Goal: Information Seeking & Learning: Check status

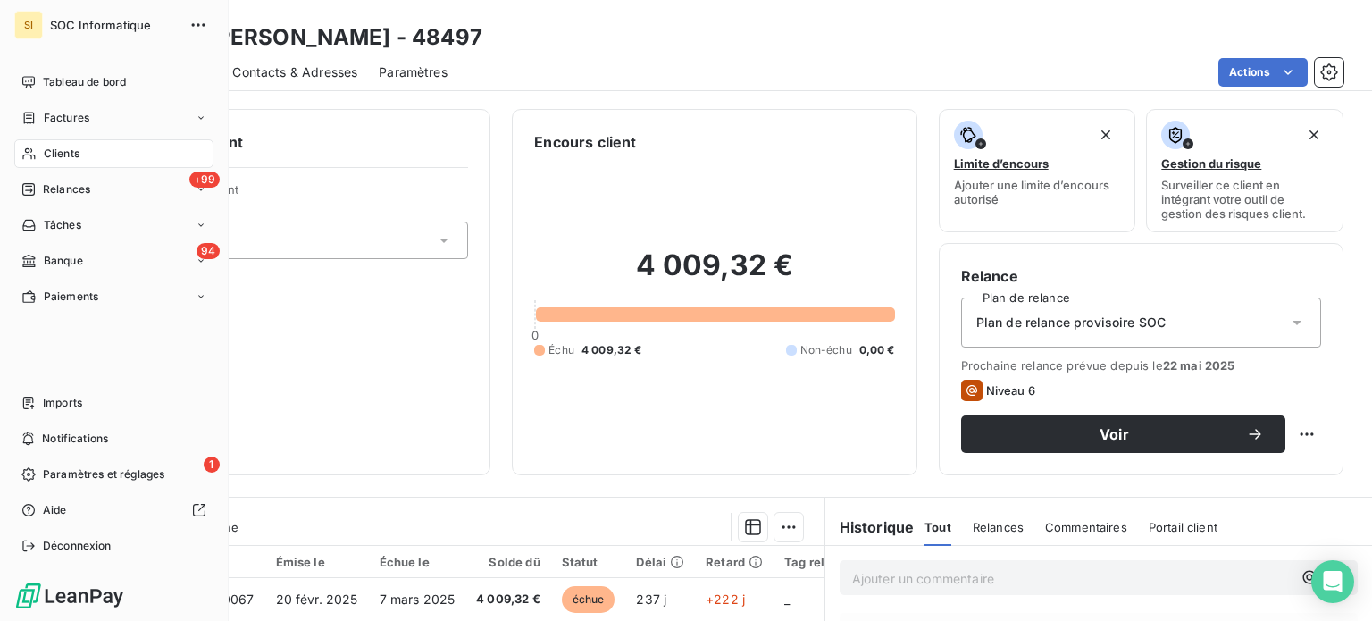
click at [29, 148] on icon at bounding box center [28, 153] width 15 height 14
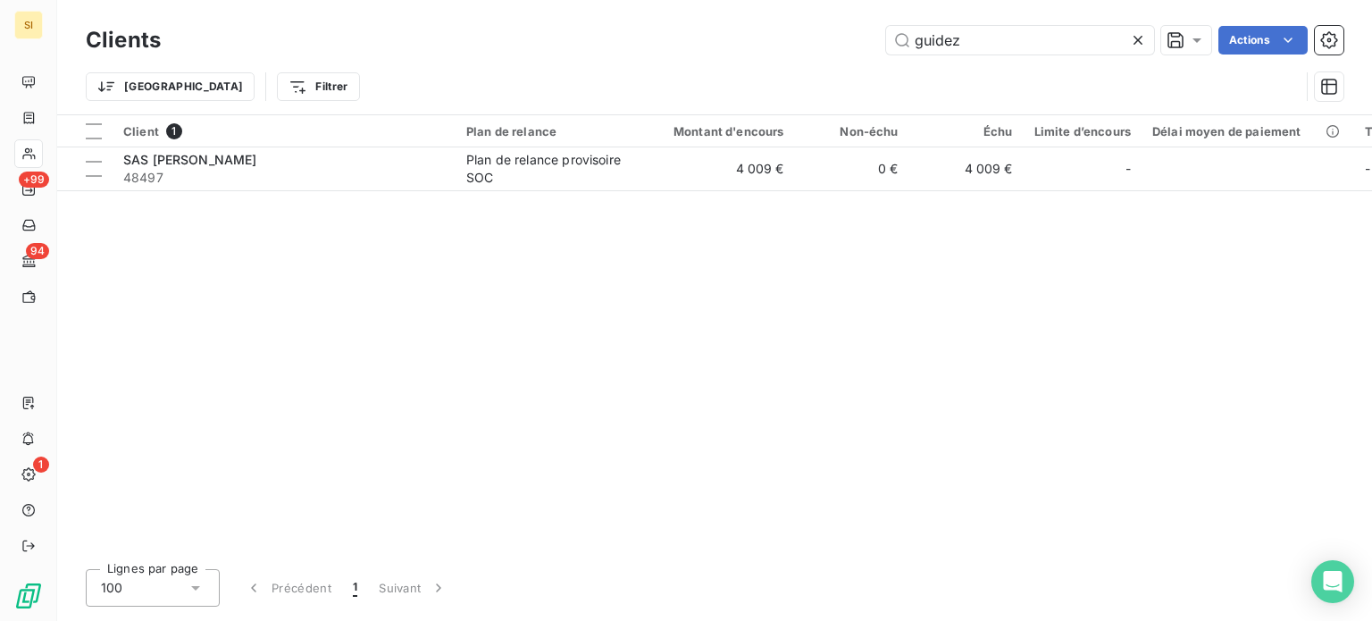
drag, startPoint x: 961, startPoint y: 31, endPoint x: 828, endPoint y: 61, distance: 136.3
click at [829, 64] on div "Clients guidez Actions Trier Filtrer" at bounding box center [714, 67] width 1257 height 93
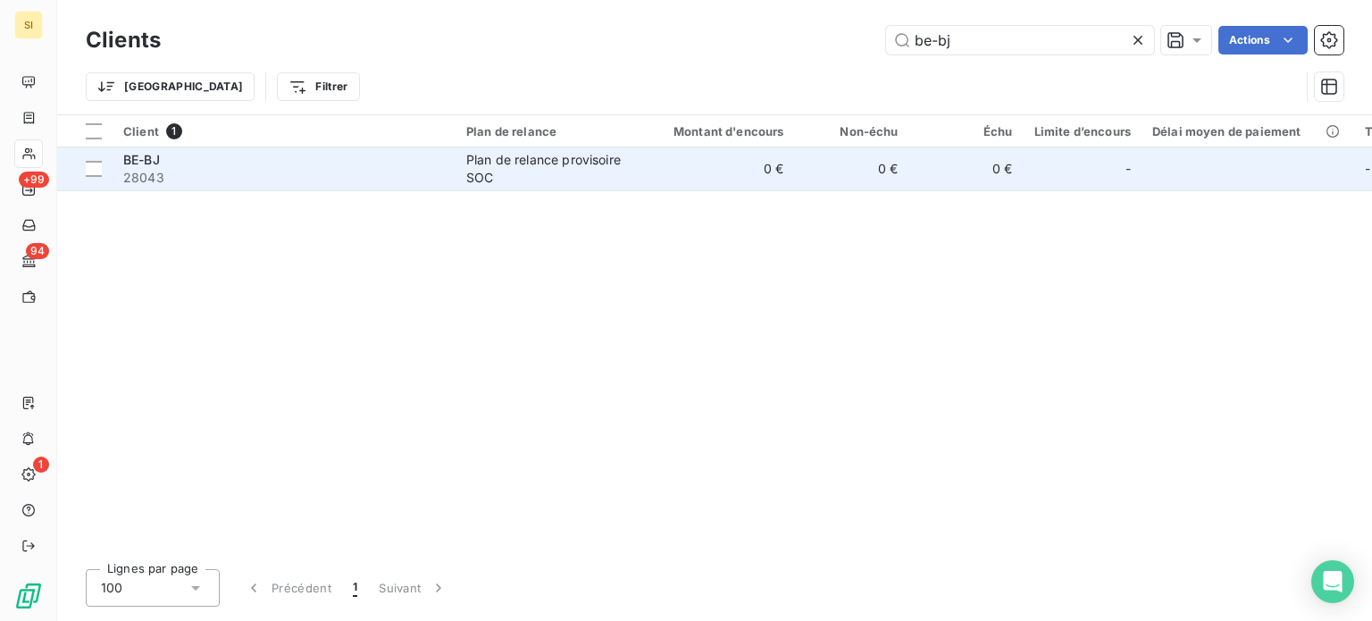
type input "be-bj"
click at [582, 153] on div "Plan de relance provisoire SOC" at bounding box center [548, 169] width 164 height 36
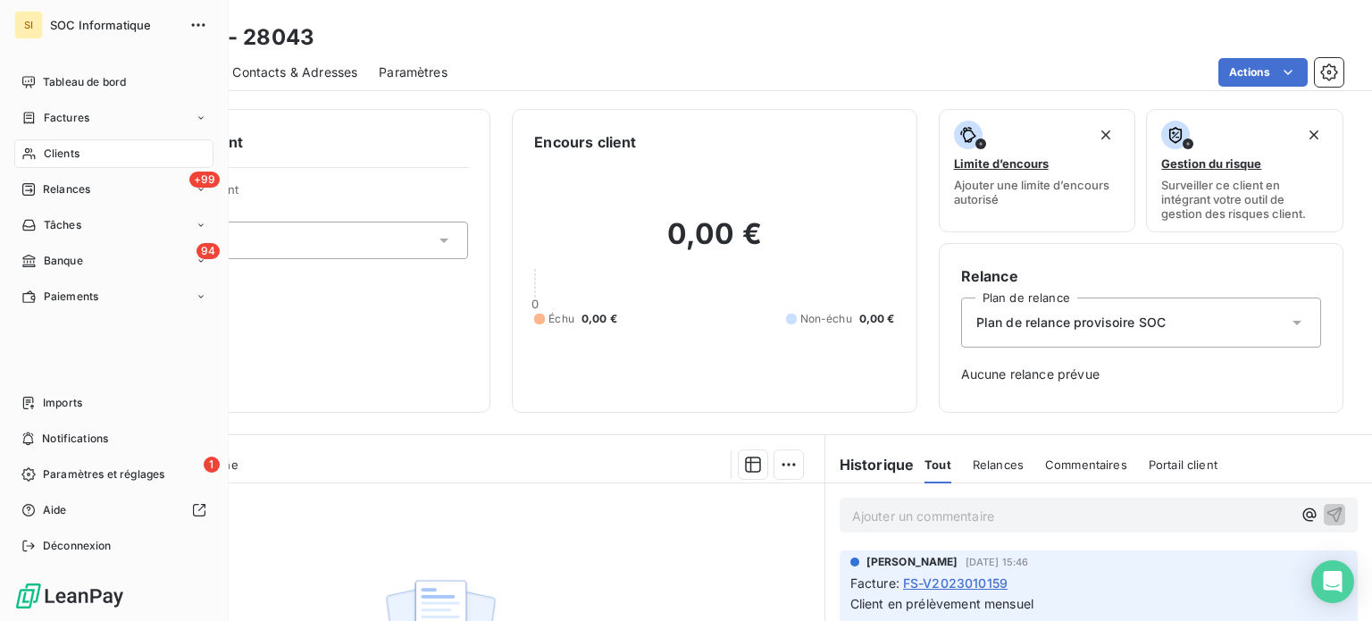
click at [33, 144] on div "Clients" at bounding box center [113, 153] width 199 height 29
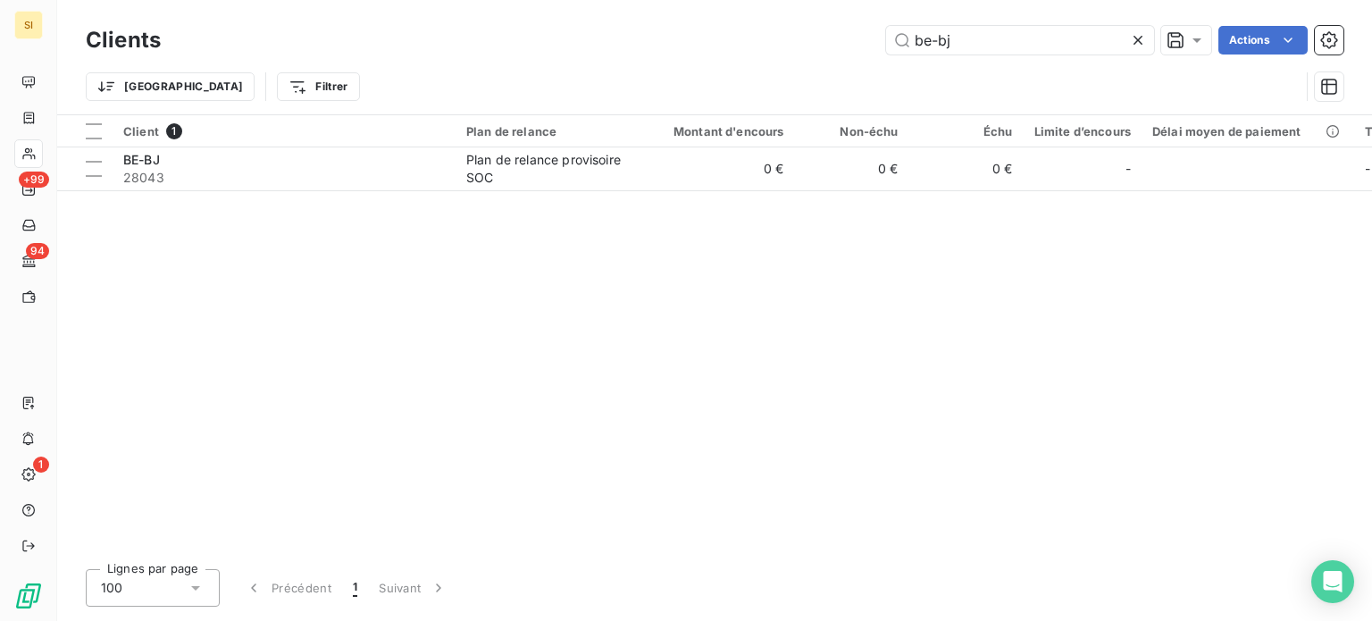
drag, startPoint x: 963, startPoint y: 29, endPoint x: 828, endPoint y: 46, distance: 135.8
click at [828, 46] on div "be-bj Actions" at bounding box center [762, 40] width 1161 height 29
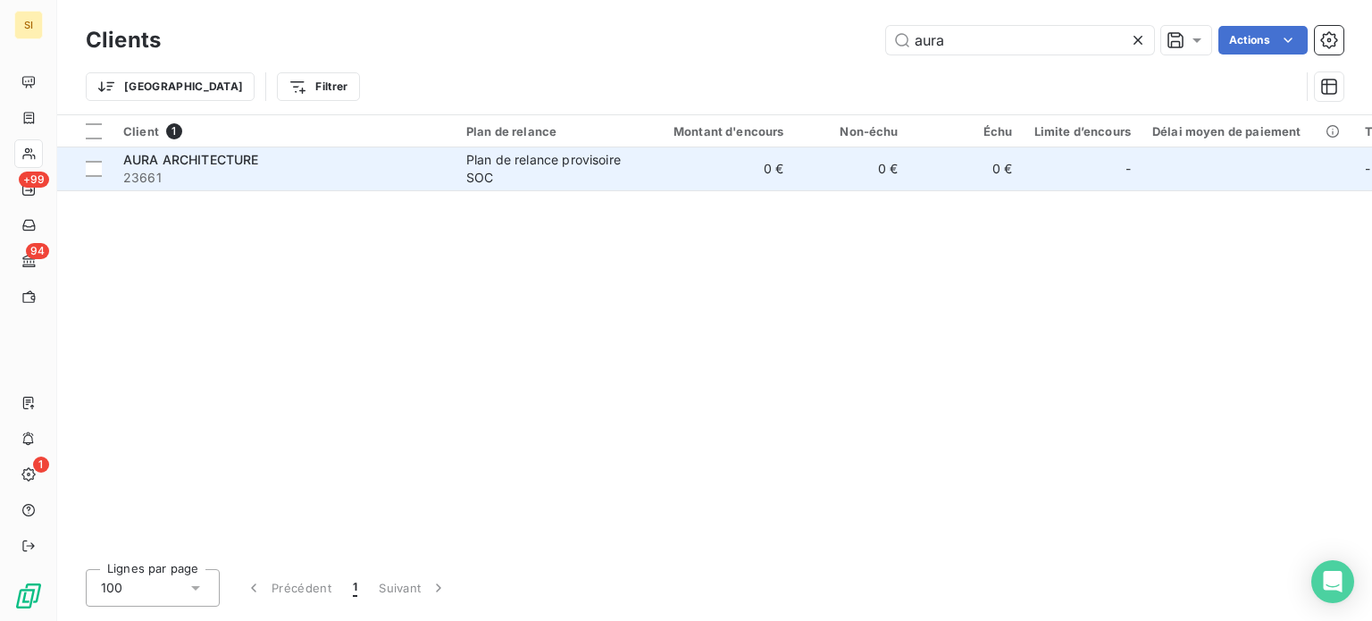
type input "aura"
click at [747, 151] on td "0 €" at bounding box center [718, 168] width 154 height 43
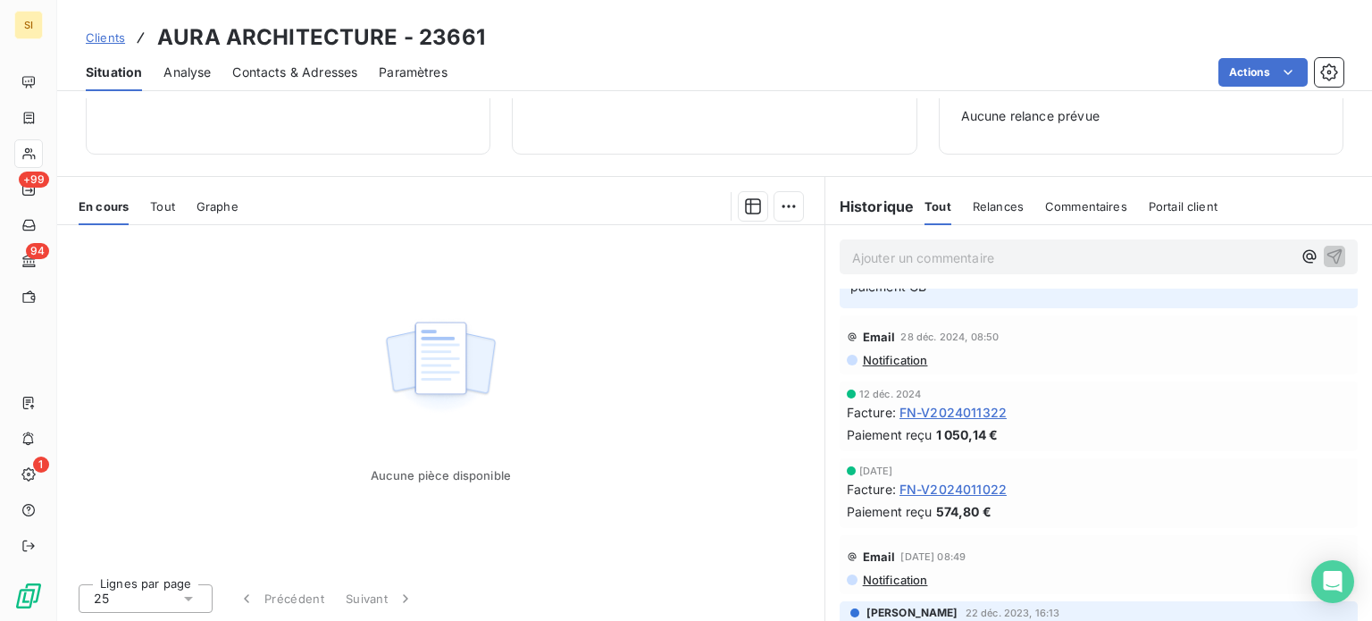
scroll to position [269, 0]
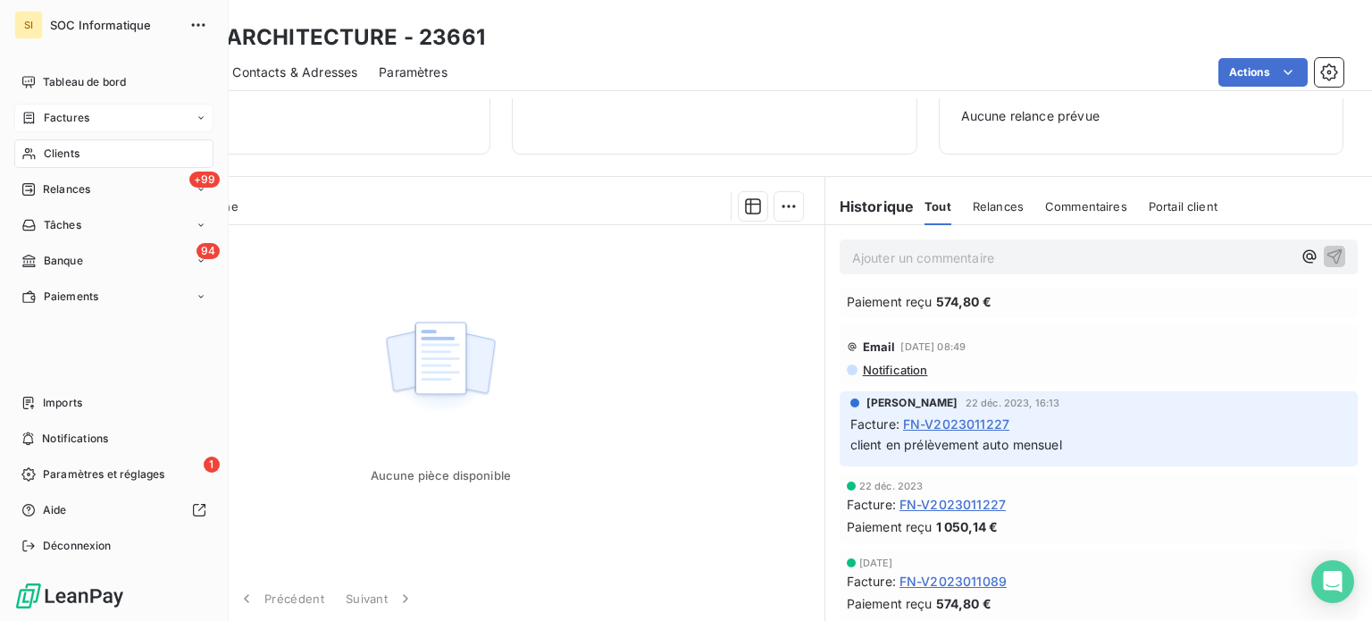
click at [92, 112] on div "Factures" at bounding box center [113, 118] width 199 height 29
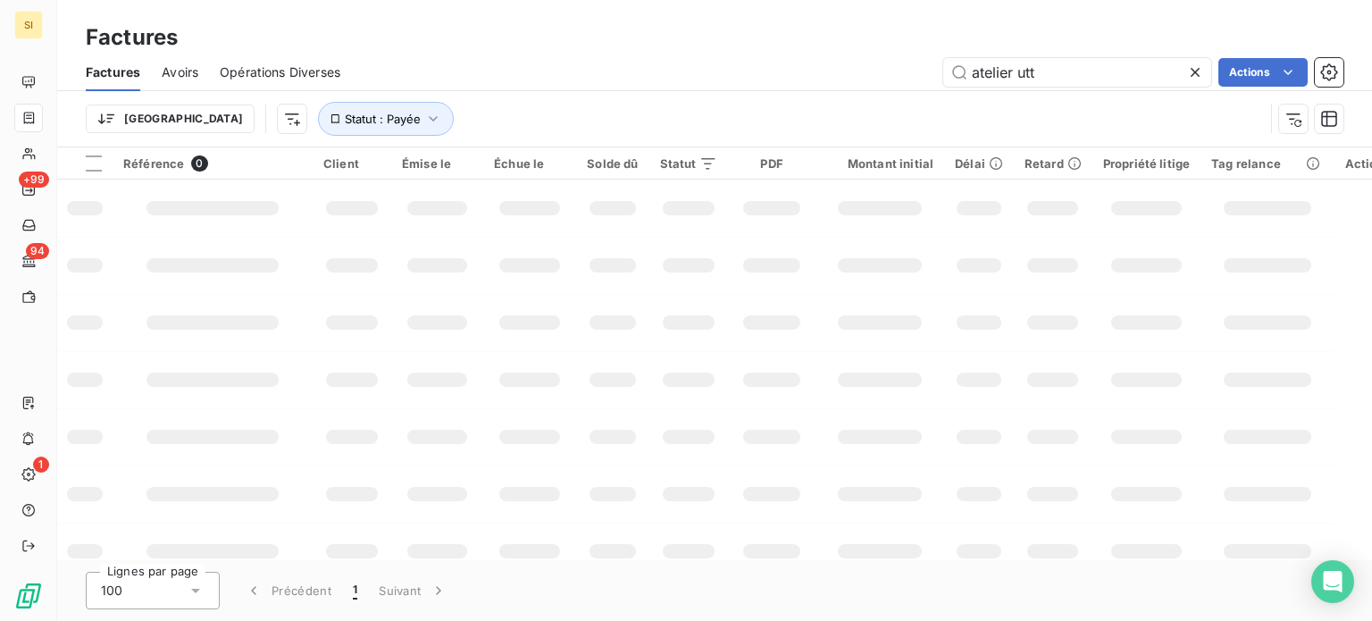
drag, startPoint x: 1041, startPoint y: 63, endPoint x: 868, endPoint y: 116, distance: 181.3
click at [868, 116] on div "Factures Avoirs Opérations Diverses atelier utt Actions Trier Statut : Payée" at bounding box center [714, 100] width 1314 height 93
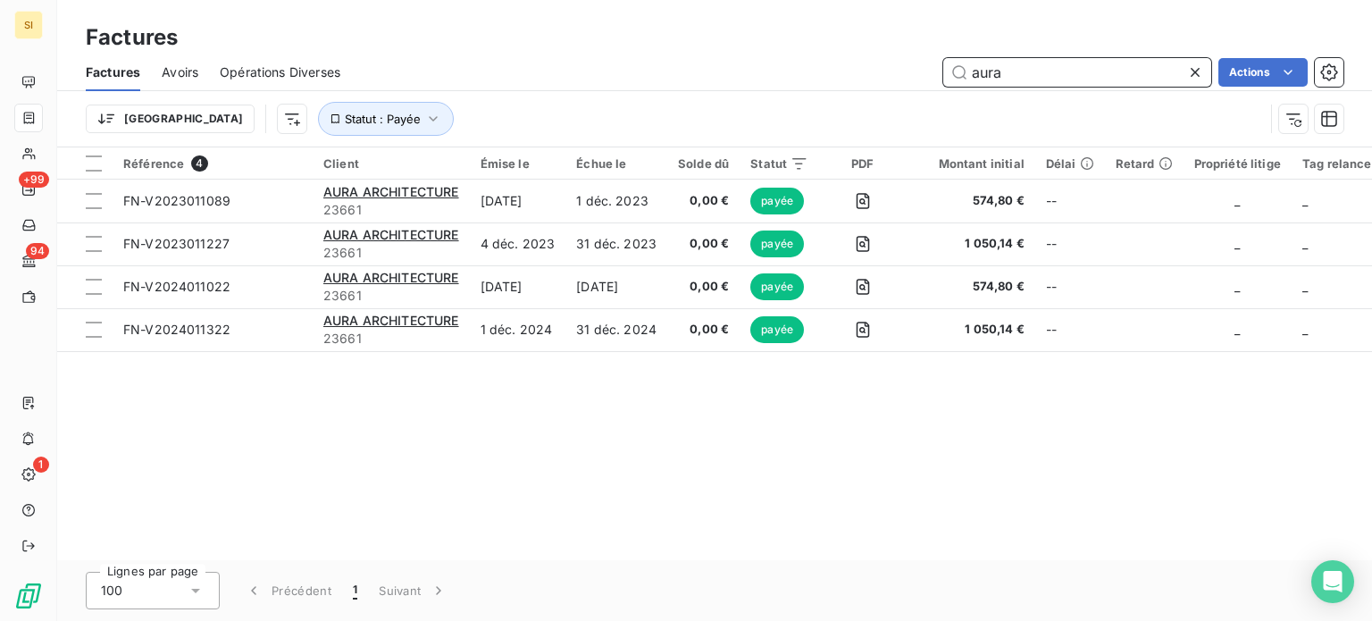
drag, startPoint x: 1025, startPoint y: 57, endPoint x: 852, endPoint y: 104, distance: 179.6
click at [854, 104] on div "Factures Avoirs Opérations Diverses aura Actions Trier Statut : Payée" at bounding box center [714, 100] width 1314 height 93
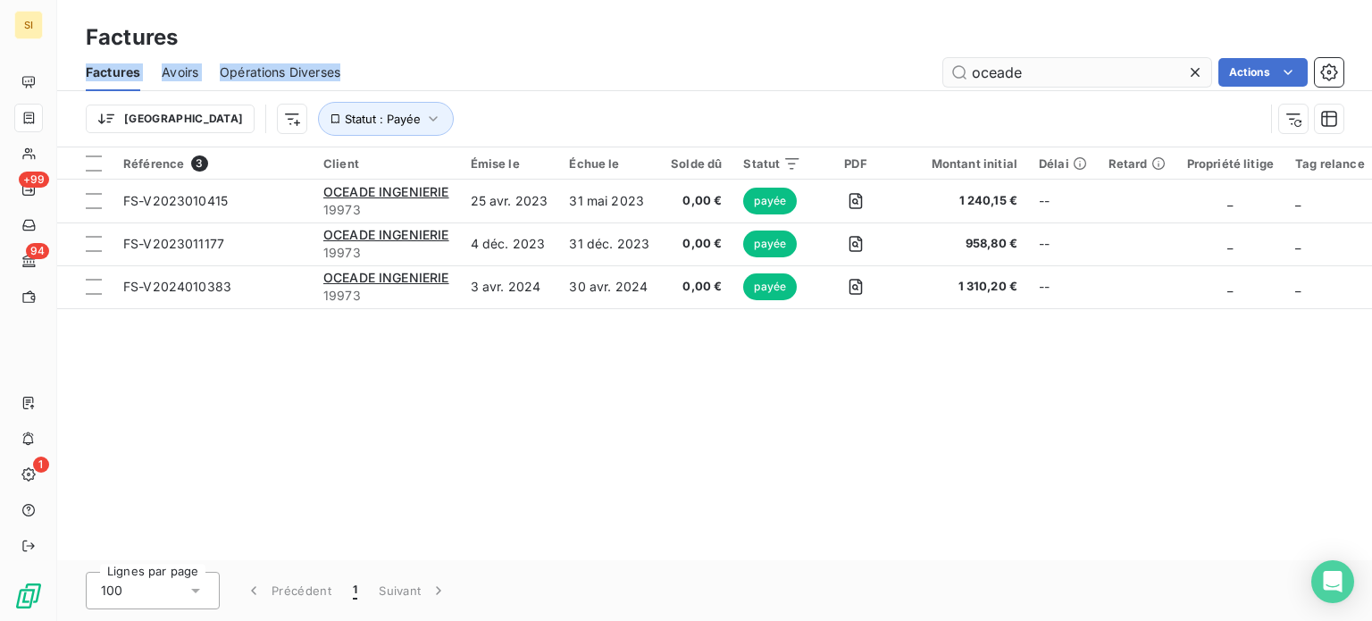
drag, startPoint x: 1080, startPoint y: 48, endPoint x: 947, endPoint y: 71, distance: 134.0
click at [947, 71] on div "Factures Factures Avoirs Opérations Diverses oceade Actions Trier Statut : Payée" at bounding box center [714, 73] width 1314 height 147
drag, startPoint x: 1064, startPoint y: 71, endPoint x: 805, endPoint y: 67, distance: 259.0
click at [805, 67] on div "oceade Actions" at bounding box center [852, 72] width 981 height 29
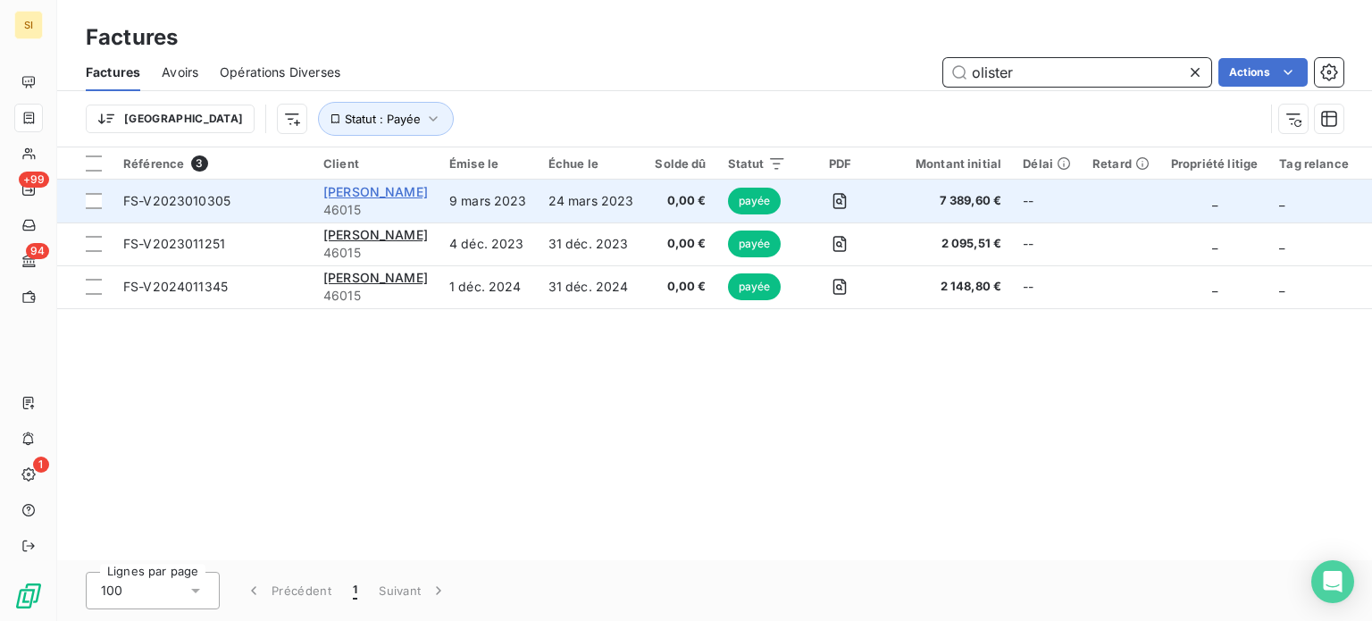
type input "olister"
click at [385, 188] on span "[PERSON_NAME]" at bounding box center [375, 191] width 104 height 15
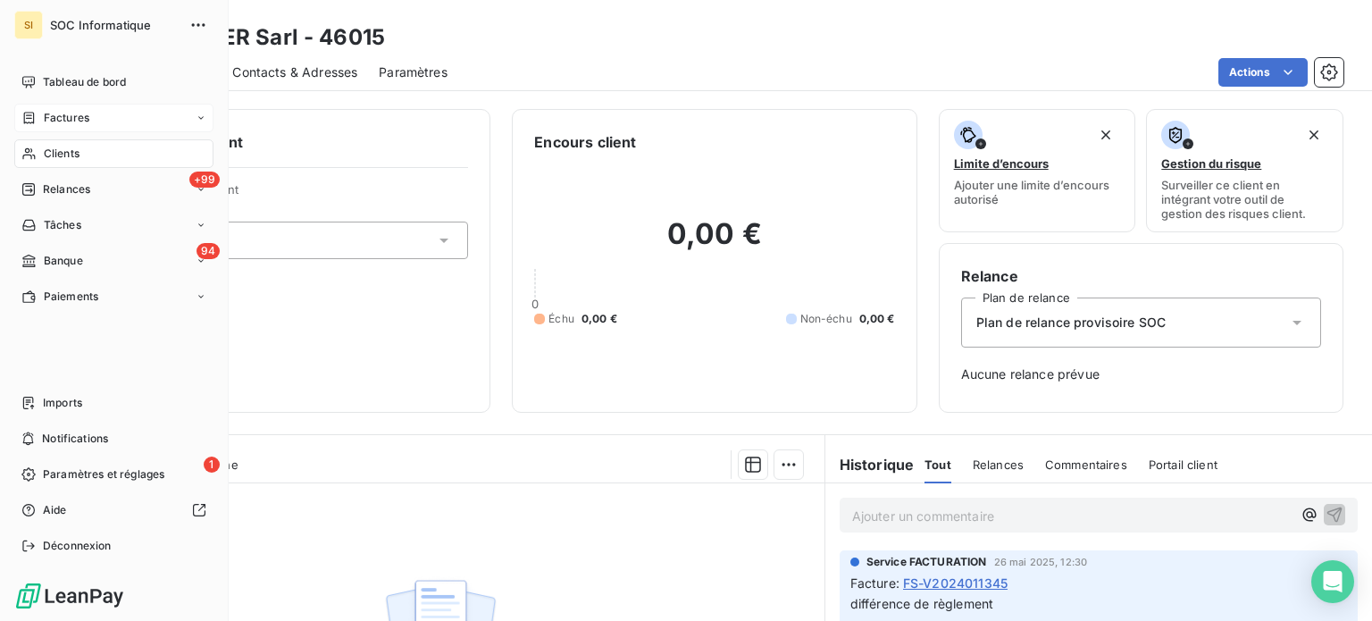
click at [29, 113] on icon at bounding box center [28, 118] width 15 height 14
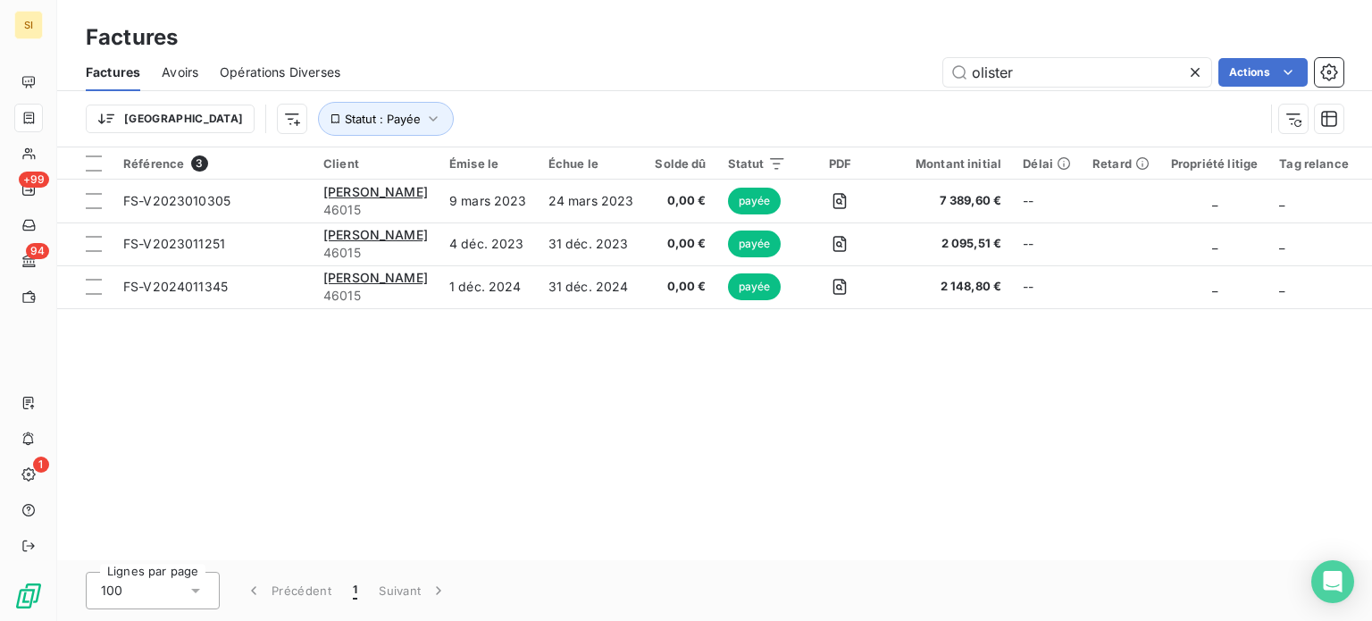
drag, startPoint x: 1022, startPoint y: 60, endPoint x: 897, endPoint y: 102, distance: 131.9
click at [897, 102] on div "Factures Avoirs Opérations Diverses olister Actions Trier Statut : Payée" at bounding box center [714, 100] width 1314 height 93
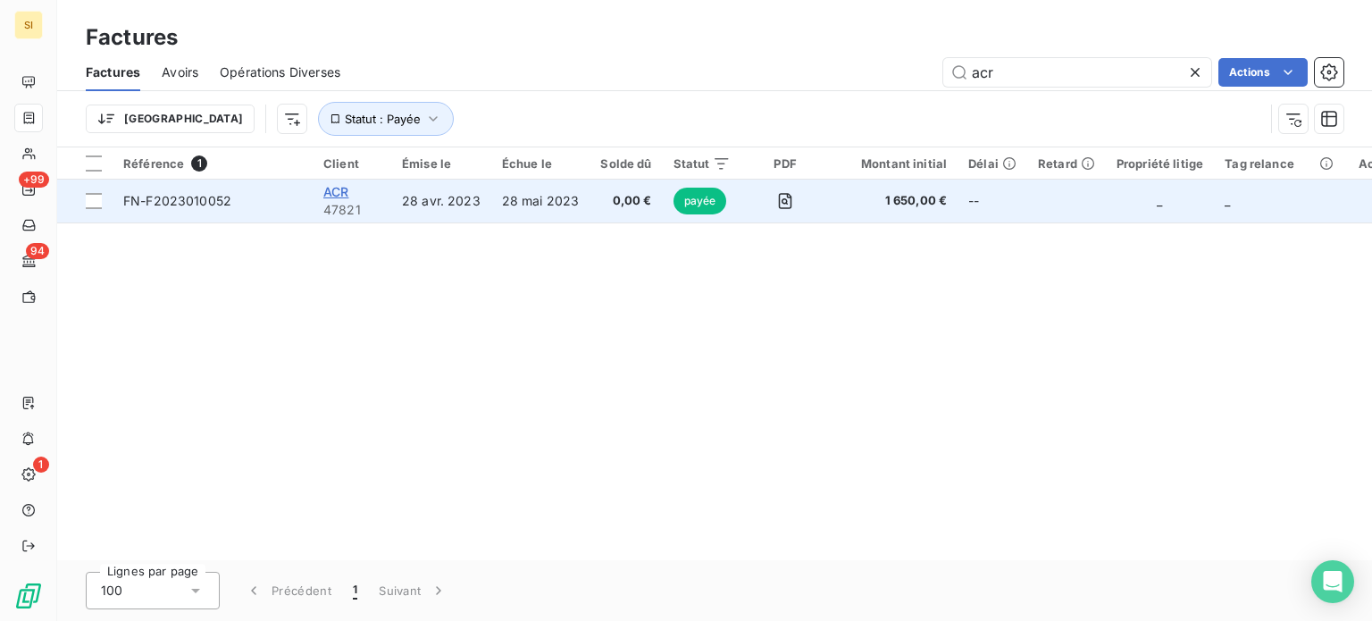
type input "acr"
click at [323, 188] on span "ACR" at bounding box center [335, 191] width 25 height 15
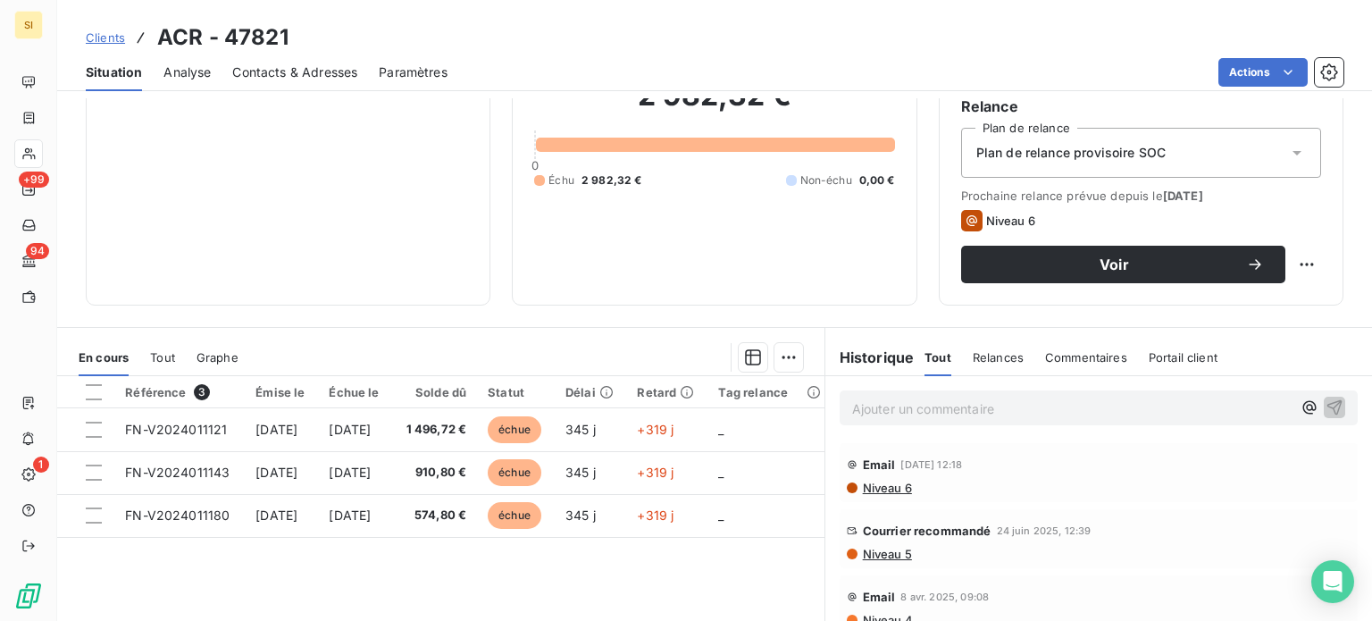
scroll to position [143, 0]
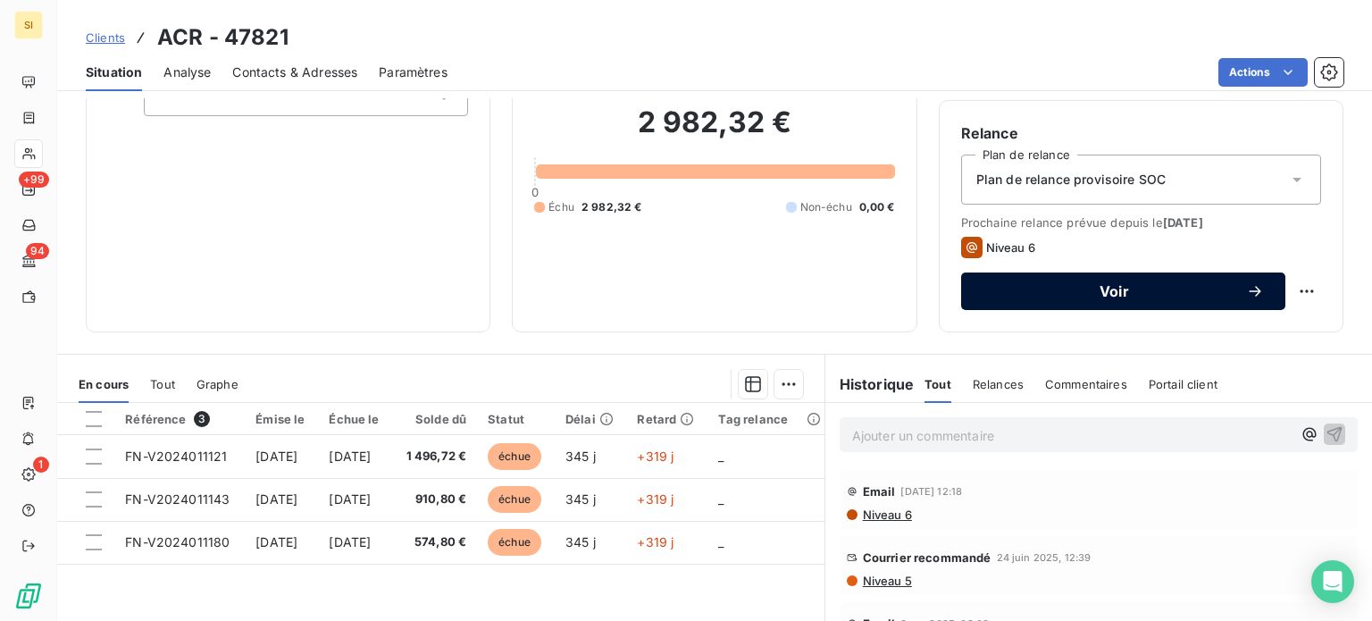
click at [1207, 282] on div "Voir" at bounding box center [1122, 291] width 281 height 18
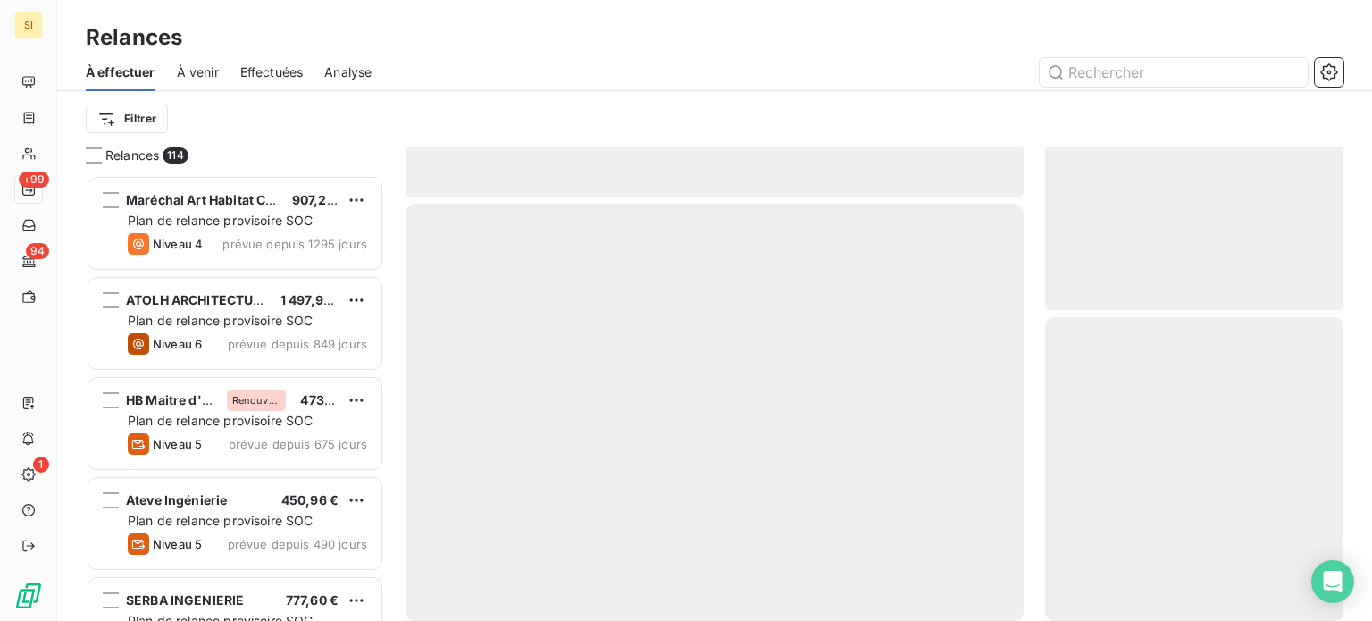
scroll to position [432, 284]
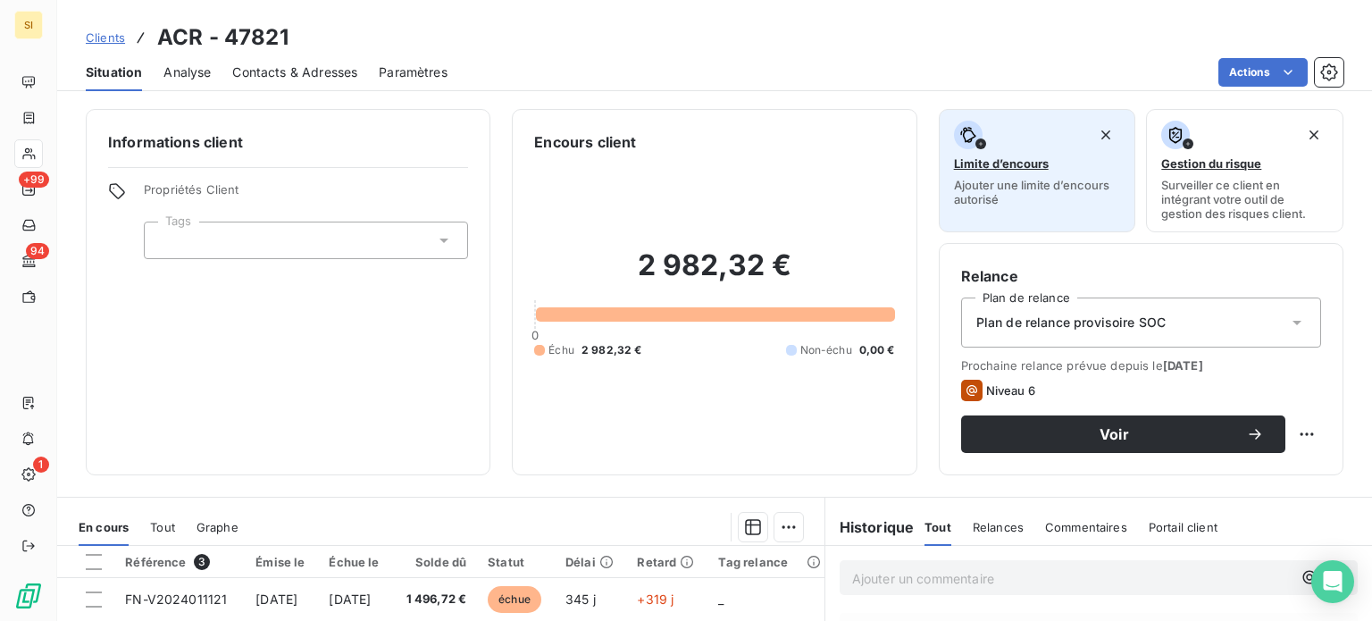
drag, startPoint x: 918, startPoint y: 115, endPoint x: 929, endPoint y: 151, distance: 37.3
click at [929, 151] on div "Informations client Propriétés Client Tags Encours client 2 982,32 € 0 Échu 2 9…" at bounding box center [714, 292] width 1314 height 366
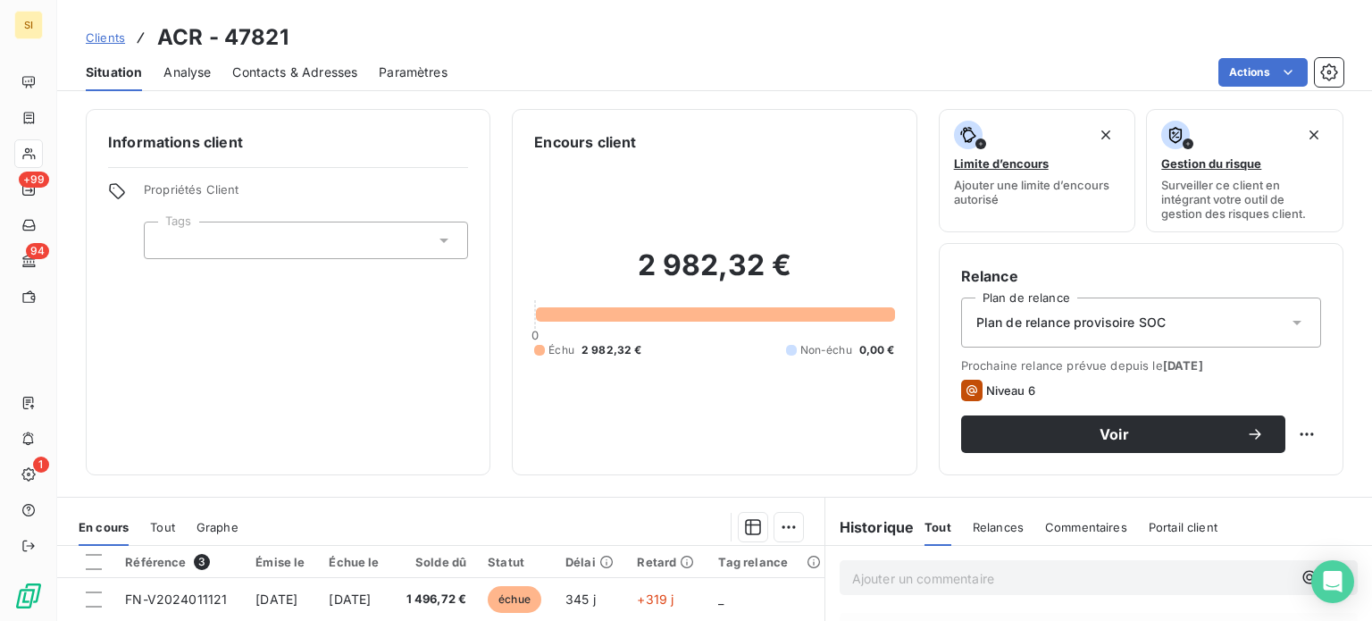
click at [897, 138] on div "Encours client 2 982,32 € 0 Échu 2 982,32 € Non-échu 0,00 €" at bounding box center [714, 292] width 405 height 366
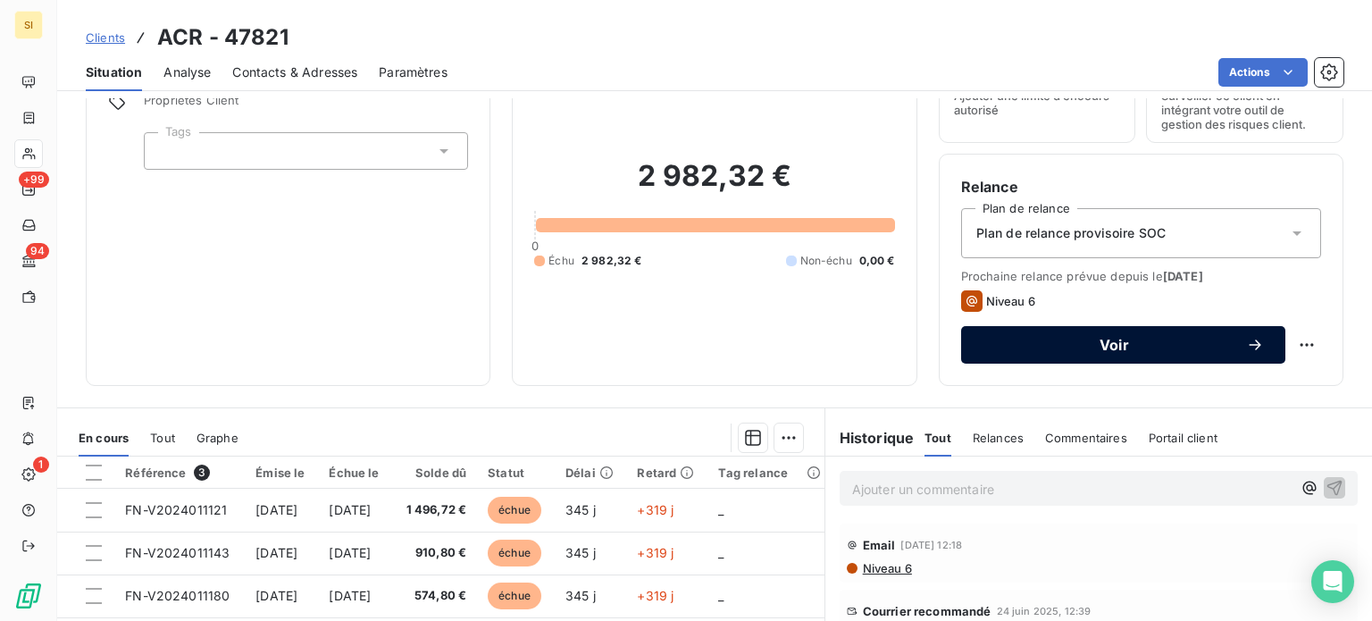
click at [1090, 347] on span "Voir" at bounding box center [1113, 345] width 263 height 14
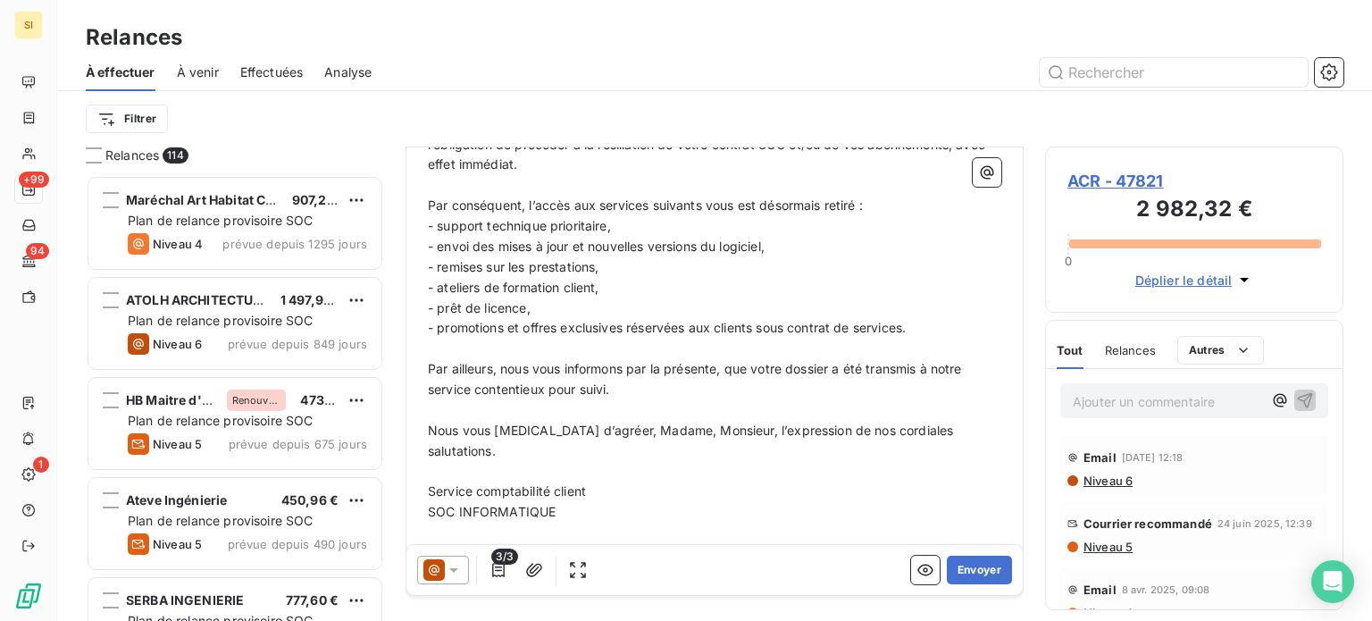
scroll to position [307, 0]
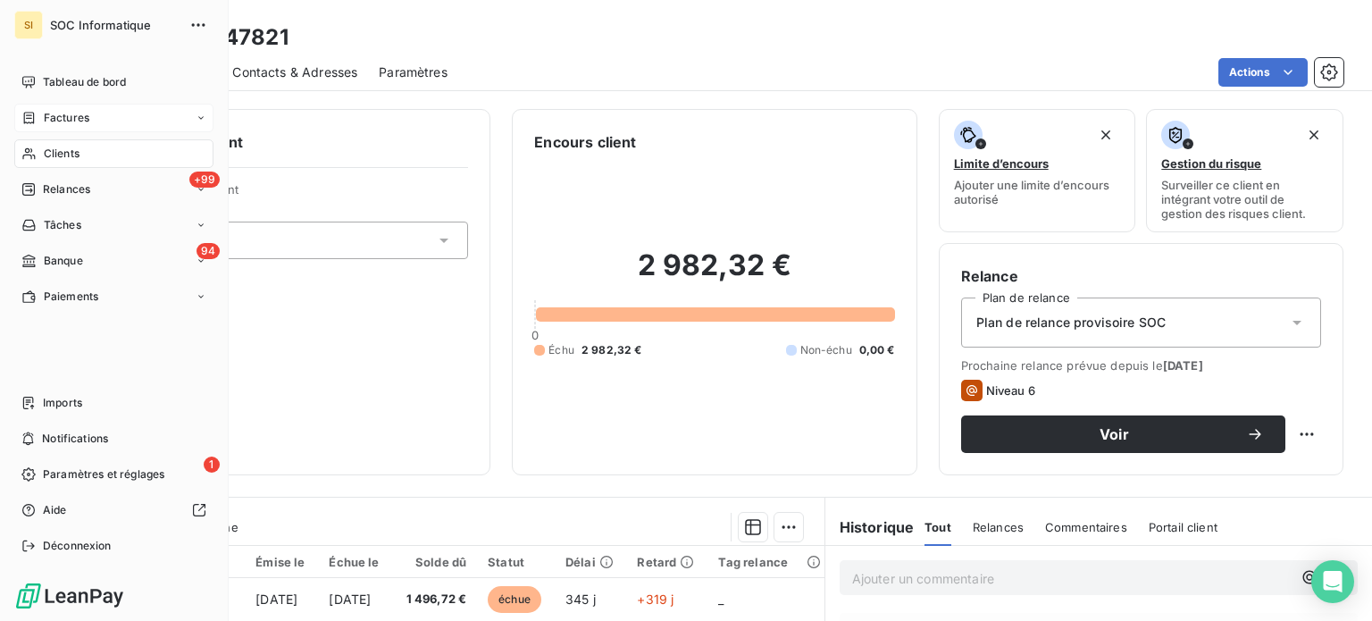
click at [22, 122] on icon at bounding box center [28, 118] width 15 height 14
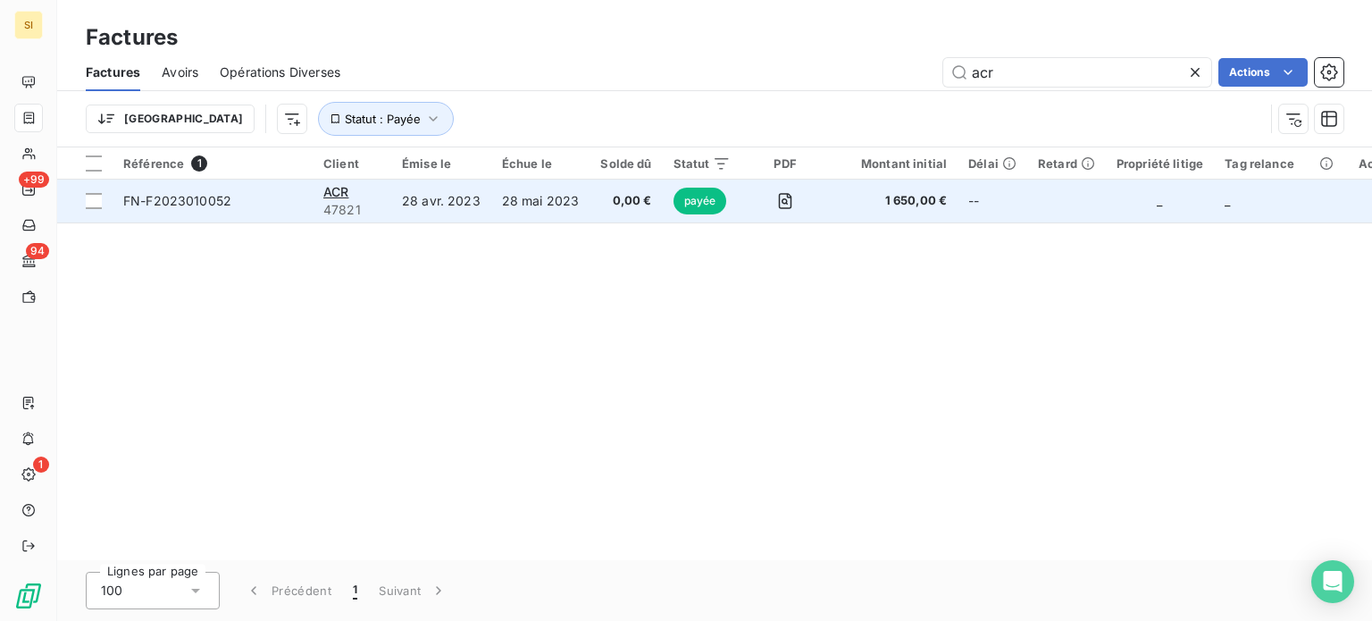
click at [619, 192] on span "0,00 €" at bounding box center [625, 201] width 51 height 18
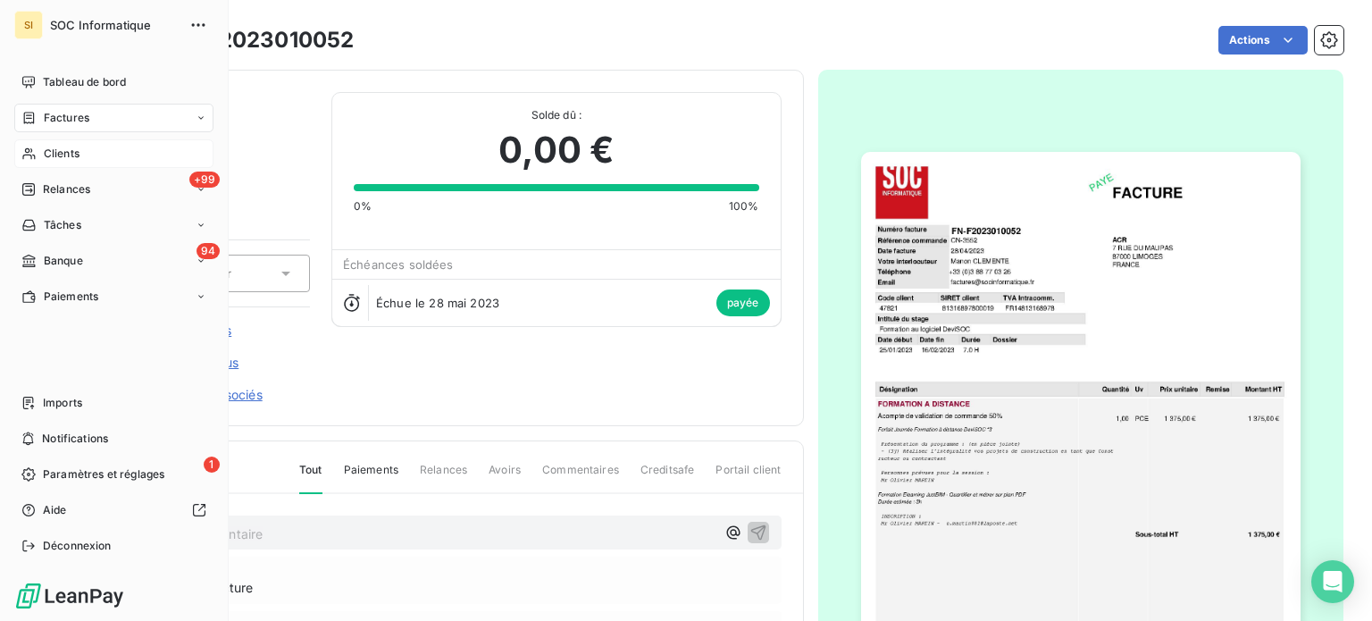
click at [61, 146] on span "Clients" at bounding box center [62, 154] width 36 height 16
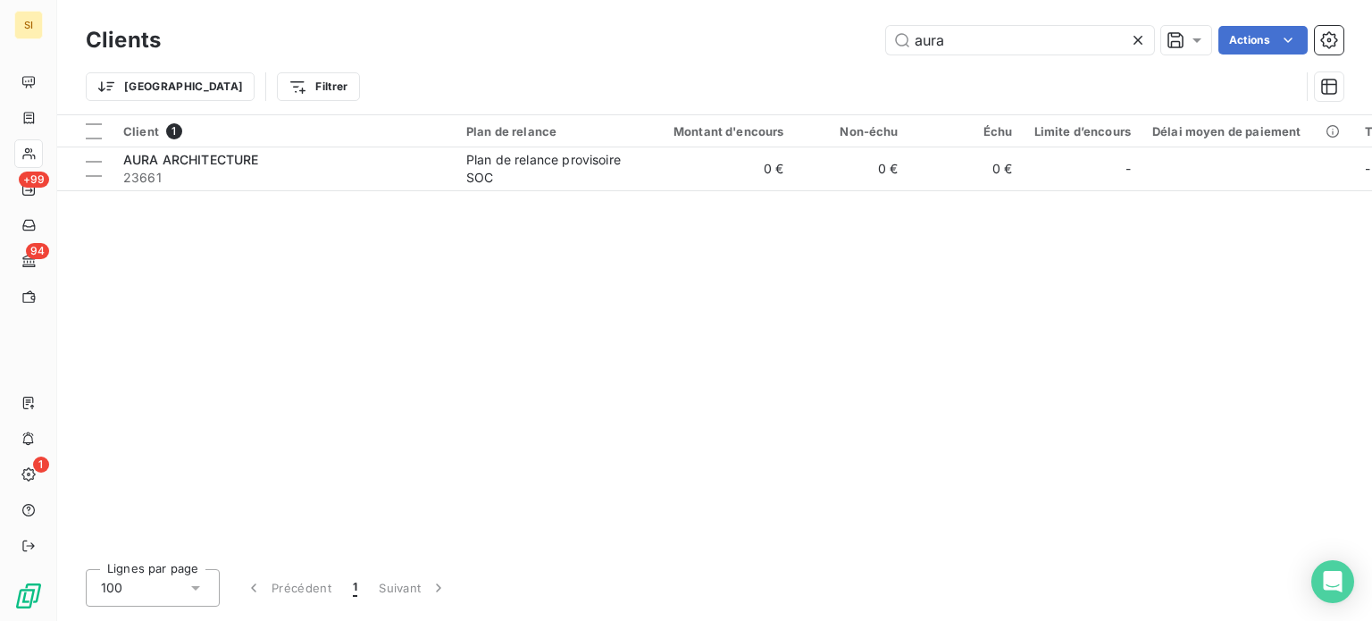
drag, startPoint x: 943, startPoint y: 31, endPoint x: 804, endPoint y: 35, distance: 139.3
click at [805, 35] on div "aura Actions" at bounding box center [762, 40] width 1161 height 29
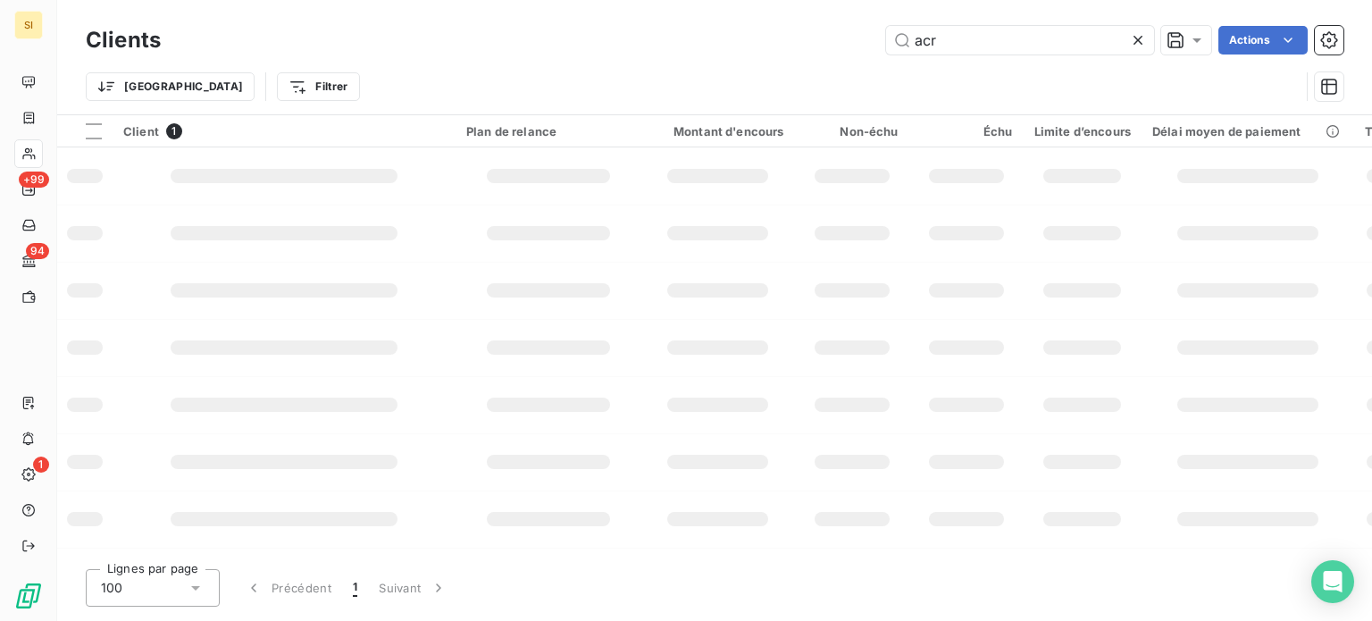
type input "acr"
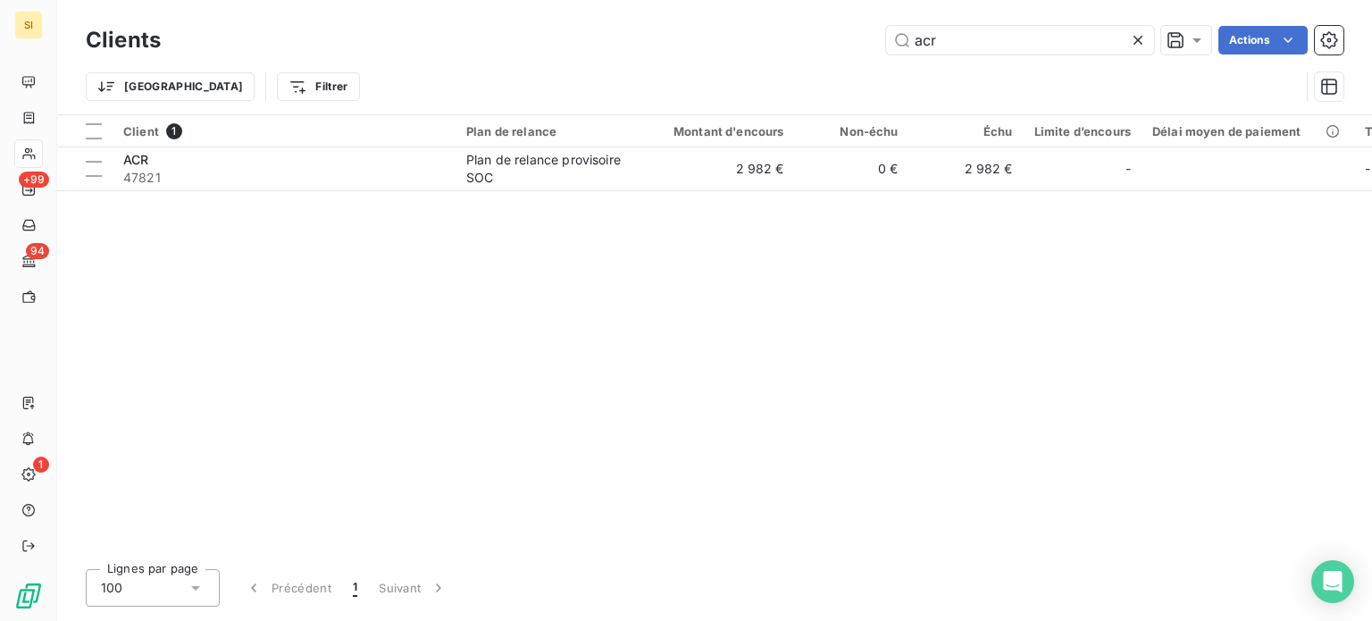
click at [580, 30] on div "acr Actions" at bounding box center [762, 40] width 1161 height 29
click at [318, 35] on div "acr Actions" at bounding box center [762, 40] width 1161 height 29
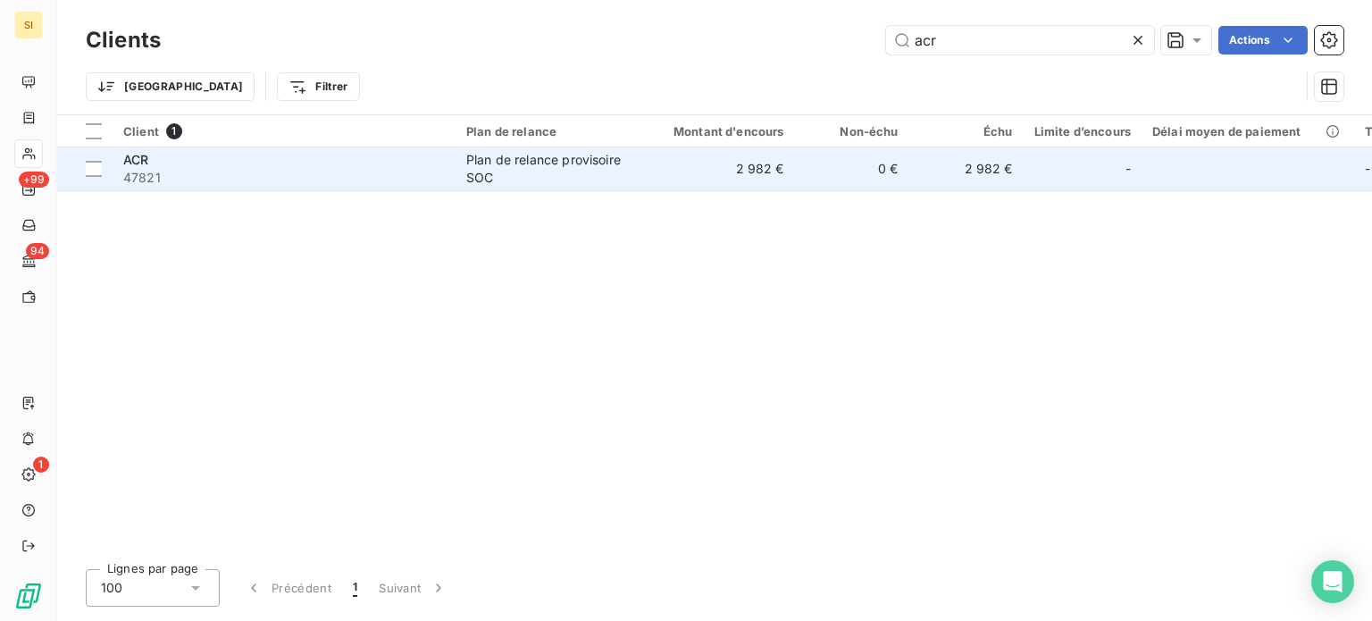
click at [371, 175] on span "47821" at bounding box center [283, 178] width 321 height 18
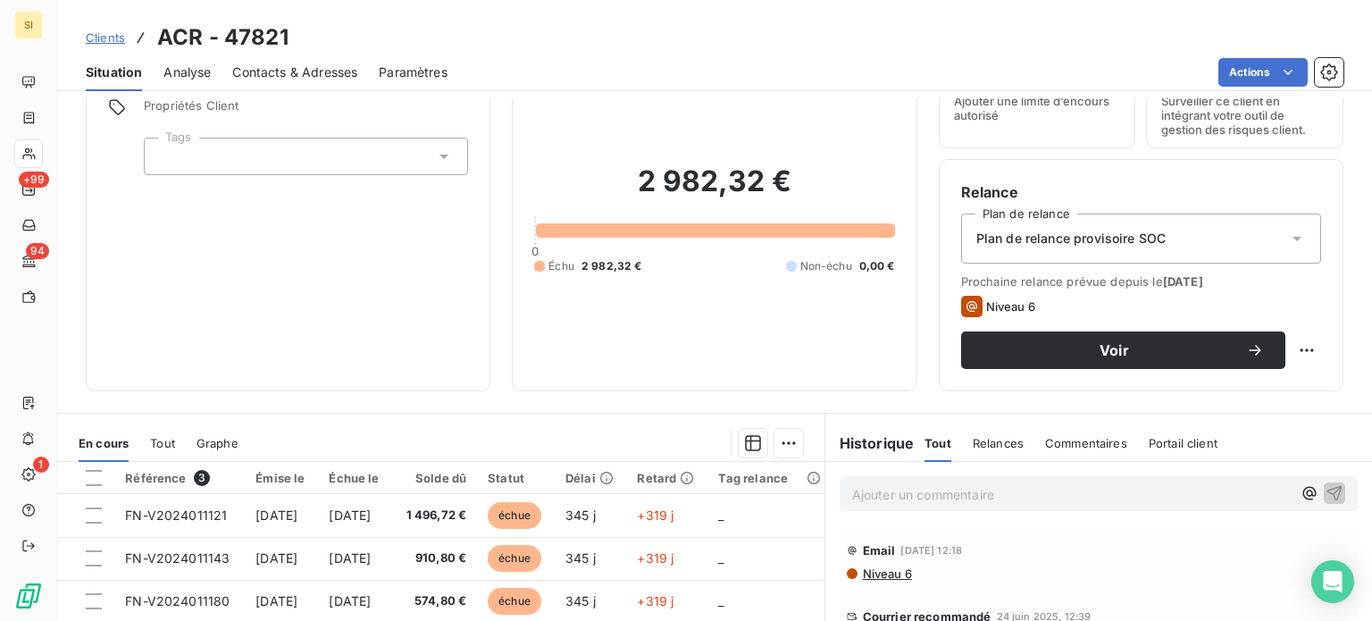
scroll to position [179, 0]
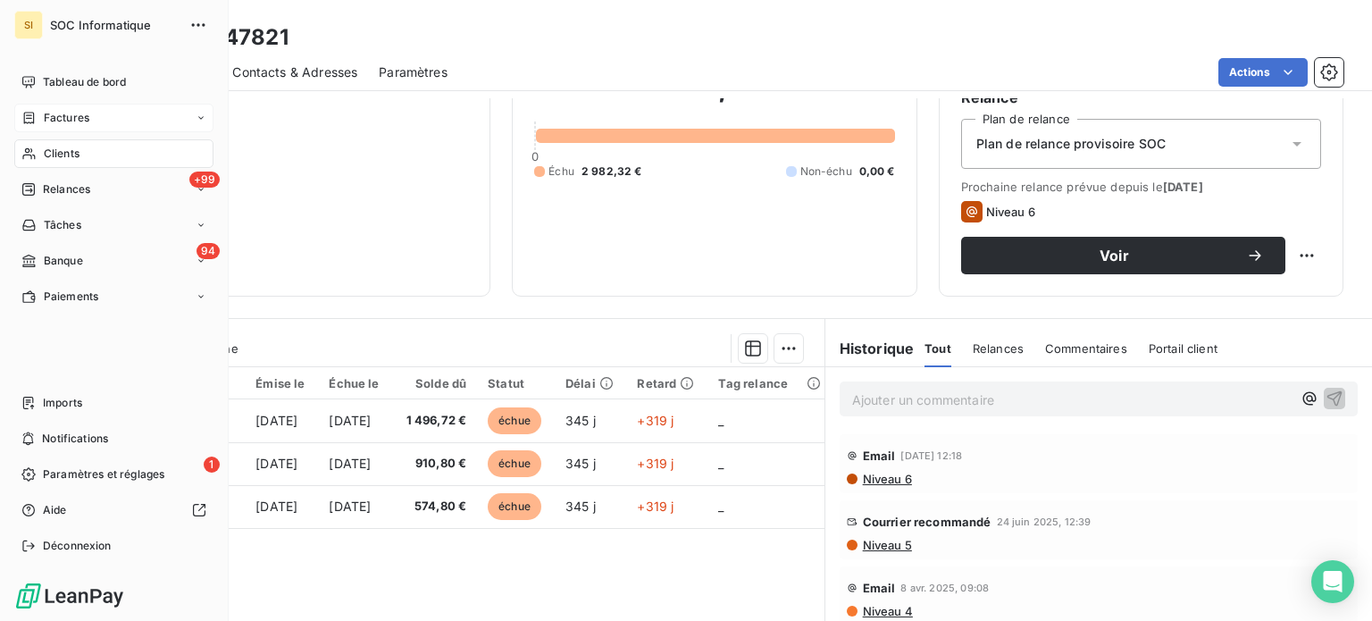
click at [54, 119] on span "Factures" at bounding box center [67, 118] width 46 height 16
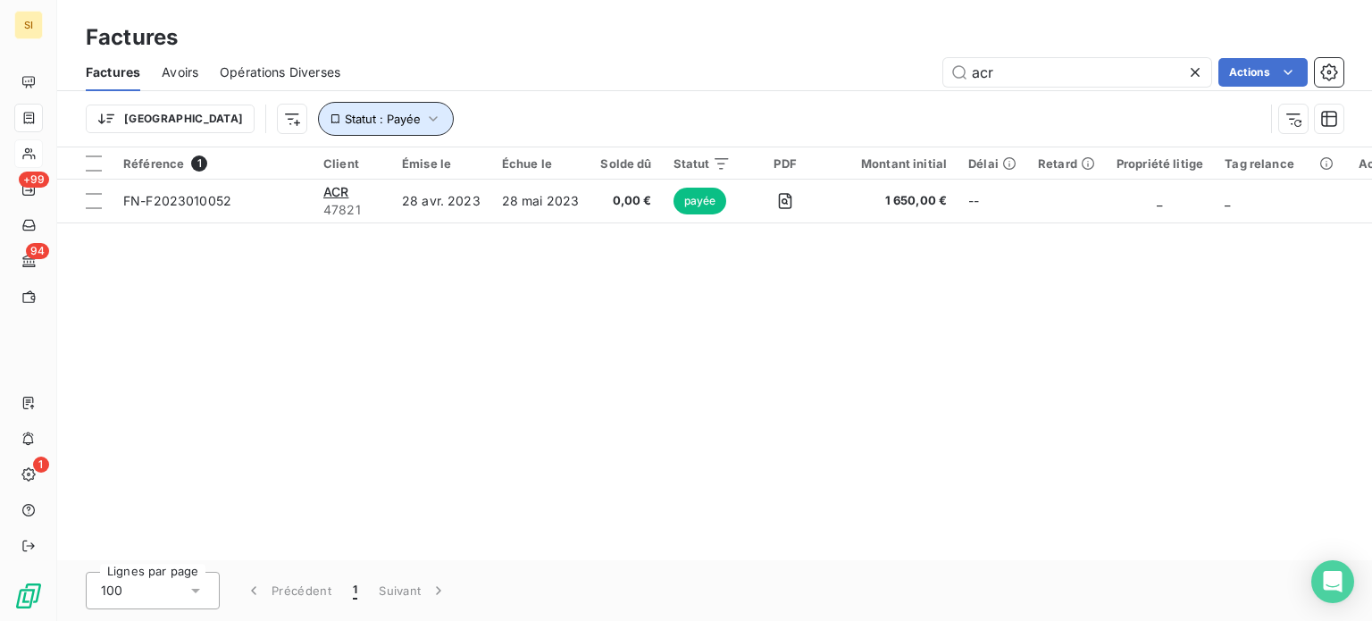
click at [318, 126] on button "Statut : Payée" at bounding box center [386, 119] width 136 height 34
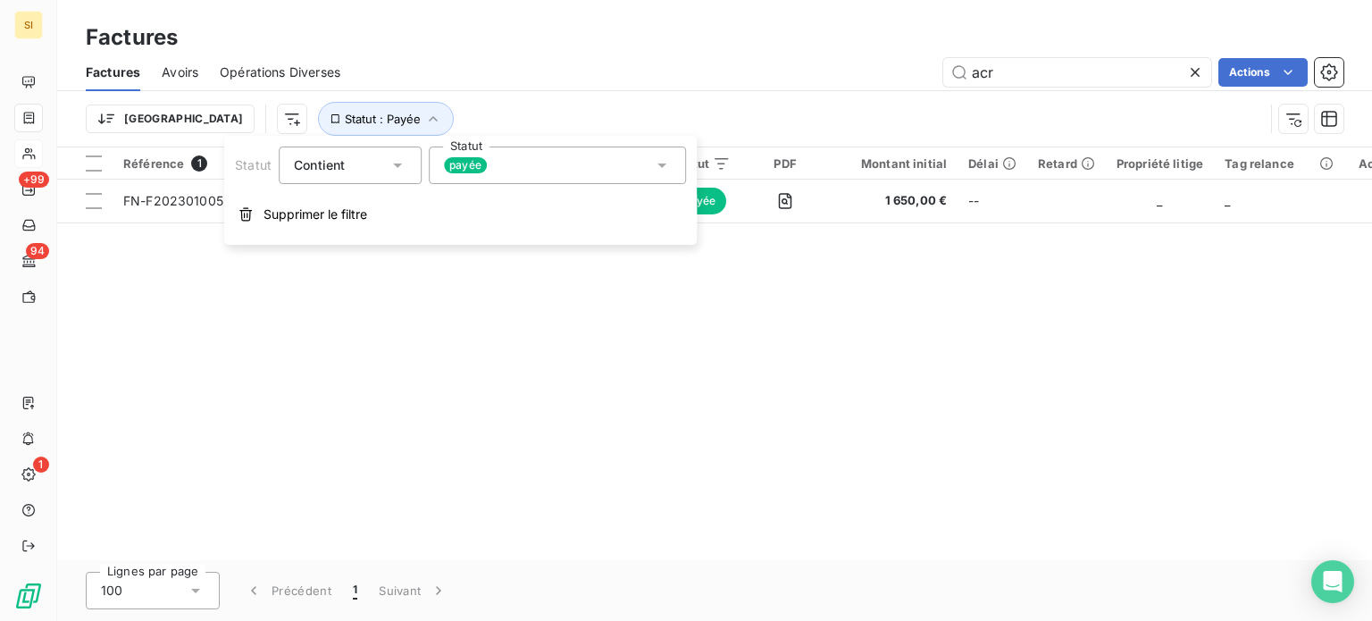
click at [437, 163] on div "payée" at bounding box center [557, 165] width 257 height 38
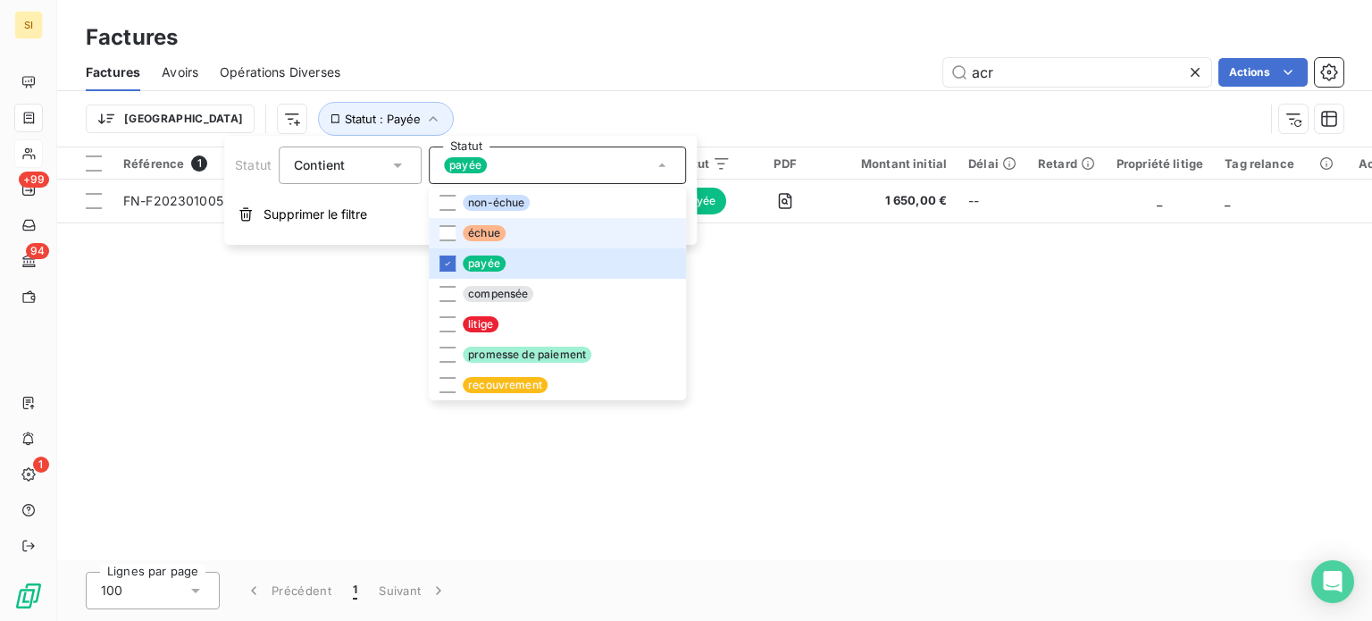
click at [471, 246] on li "échue" at bounding box center [557, 233] width 257 height 30
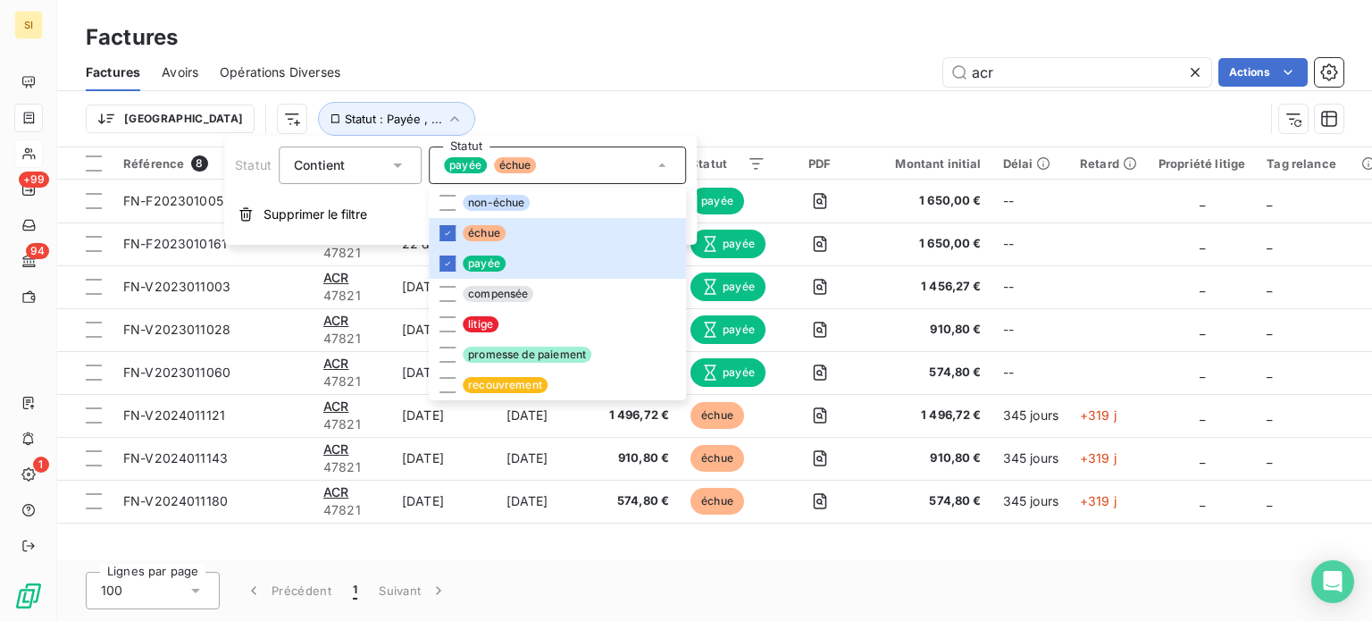
click at [547, 131] on div "Trier Statut : Payée , ..." at bounding box center [675, 119] width 1178 height 34
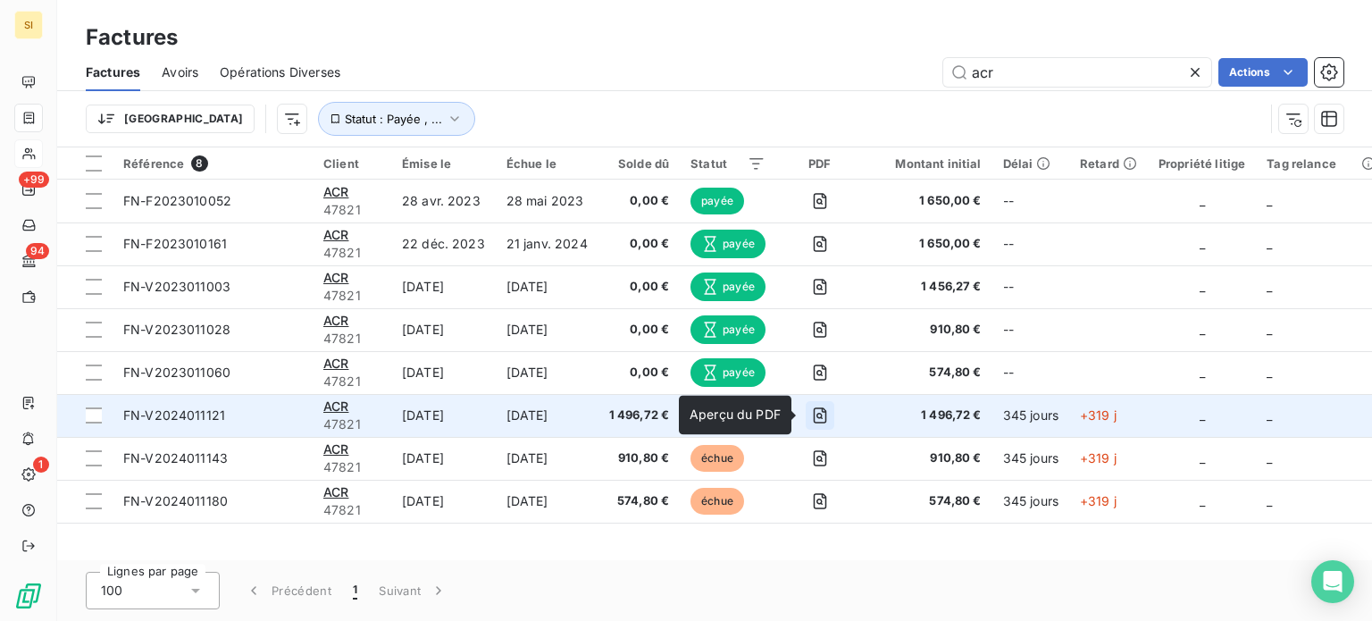
click at [811, 421] on icon "button" at bounding box center [820, 415] width 18 height 18
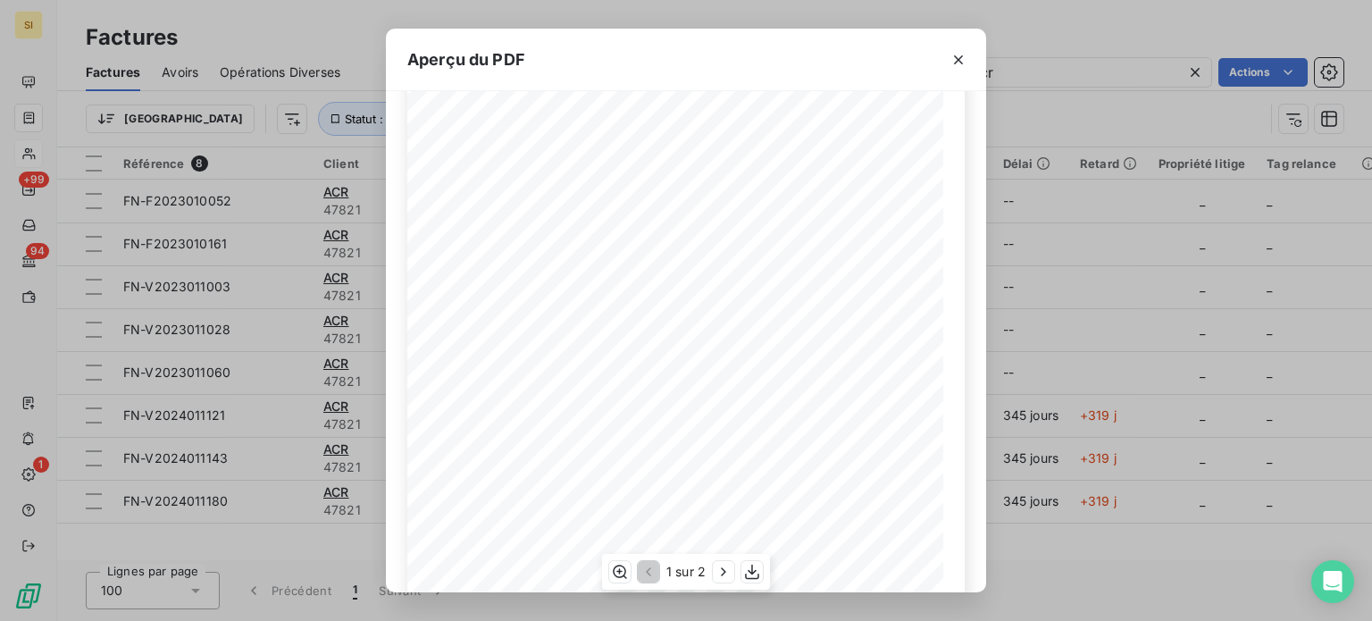
scroll to position [268, 0]
click at [758, 566] on icon "button" at bounding box center [752, 572] width 18 height 18
click at [1014, 423] on div "Aperçu du PDF FACTURE Numéro facture FN-V2024011121 Abonnement Période du [DATE…" at bounding box center [686, 310] width 1372 height 621
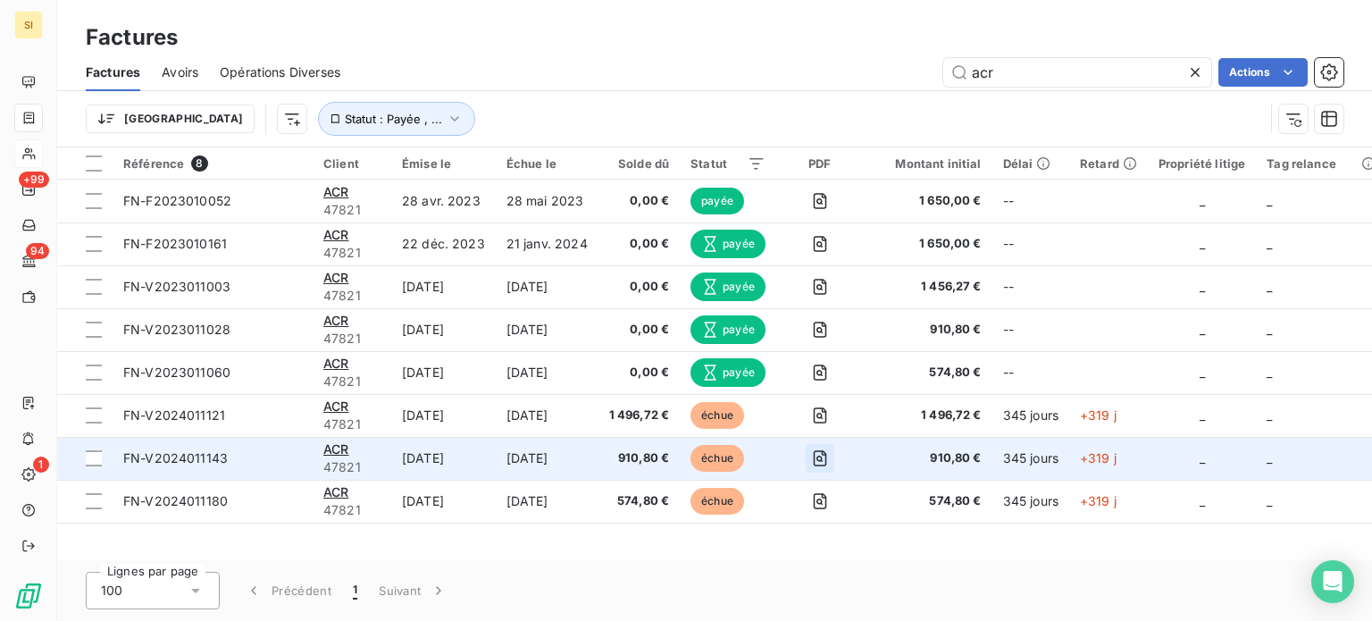
click at [815, 462] on icon "button" at bounding box center [820, 458] width 18 height 18
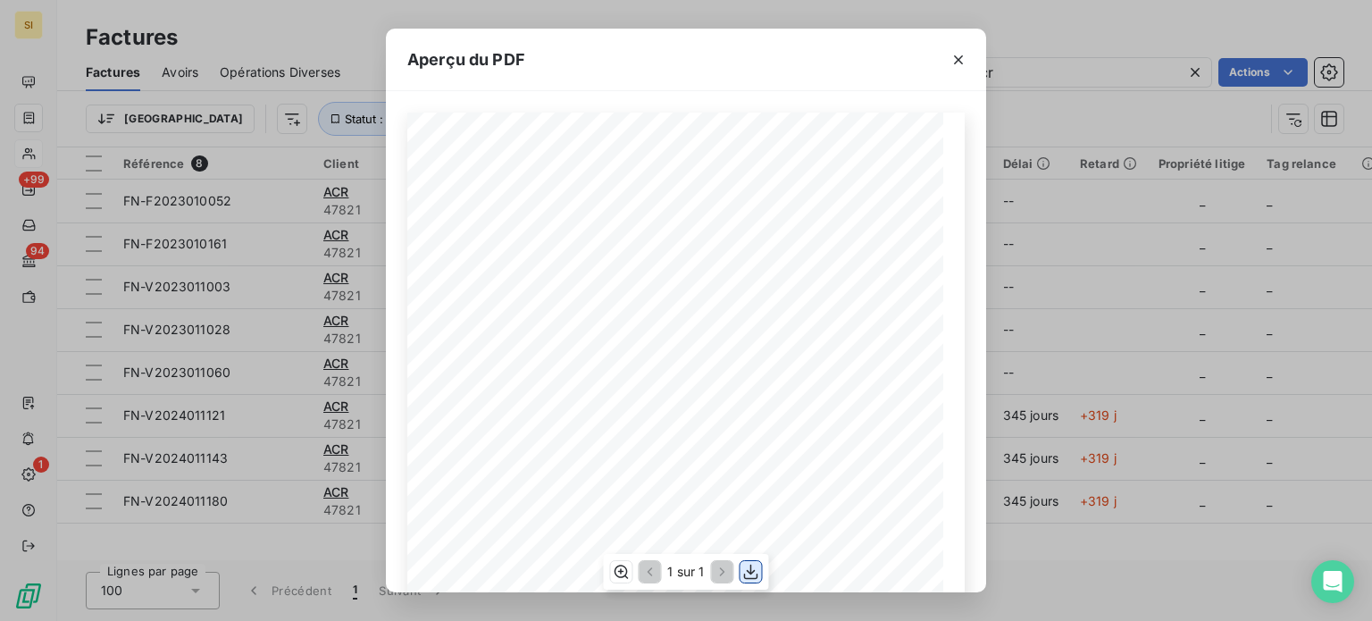
click at [747, 562] on button "button" at bounding box center [750, 571] width 21 height 21
click at [1064, 285] on div "Aperçu du PDF FACTURE Numéro facture FN-V2024011143 Abonnement Période du [DATE…" at bounding box center [686, 310] width 1372 height 621
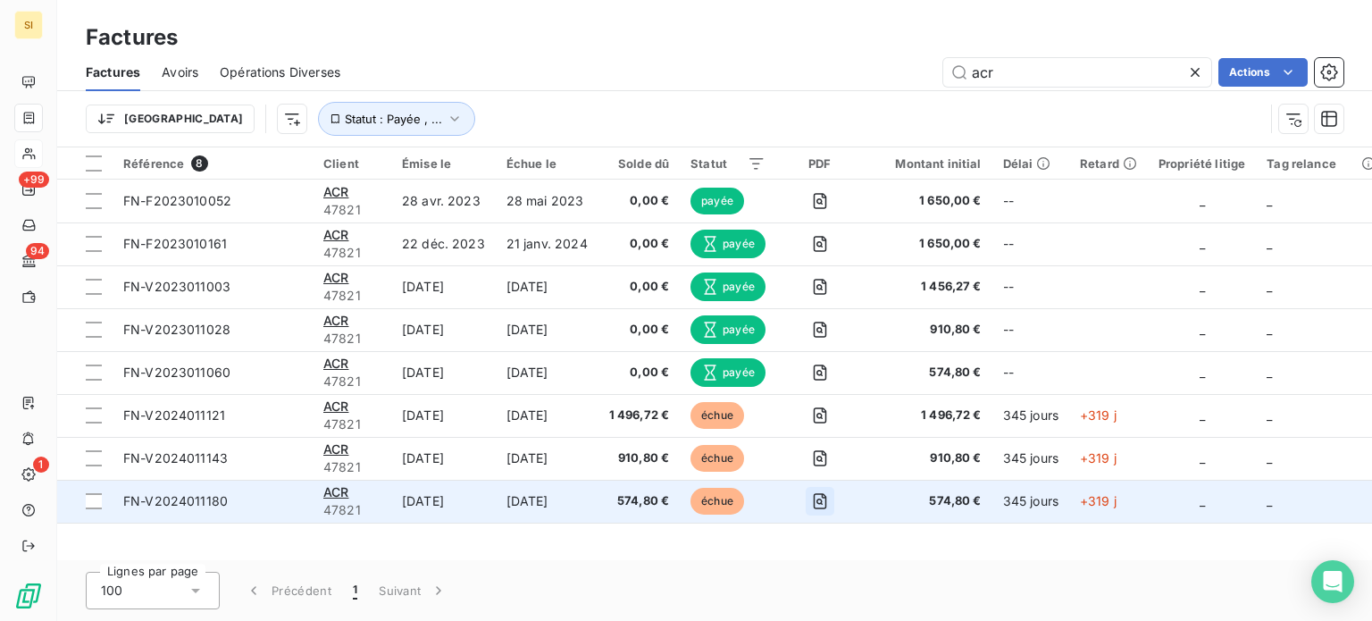
click at [814, 501] on icon "button" at bounding box center [820, 501] width 18 height 18
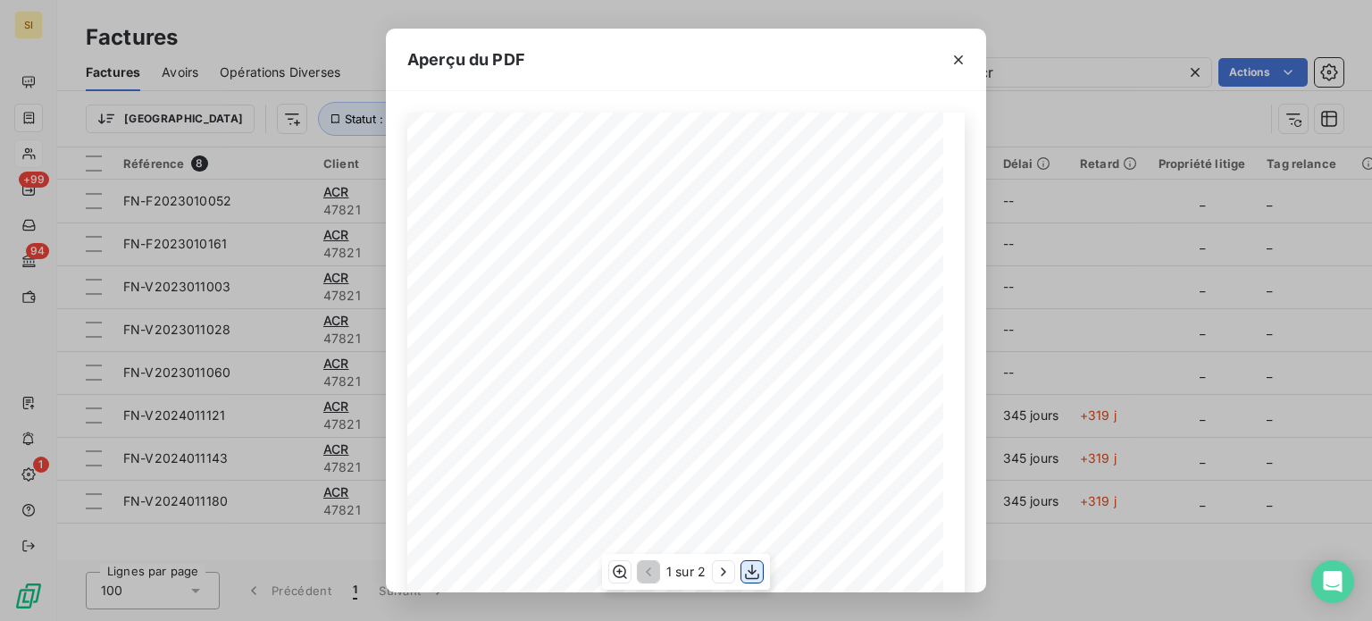
click at [752, 576] on icon "button" at bounding box center [752, 572] width 18 height 18
click at [1011, 396] on div "Aperçu du PDF FACTURE Numéro facture FN-V2024011180 Abonnement Période du [DATE…" at bounding box center [686, 310] width 1372 height 621
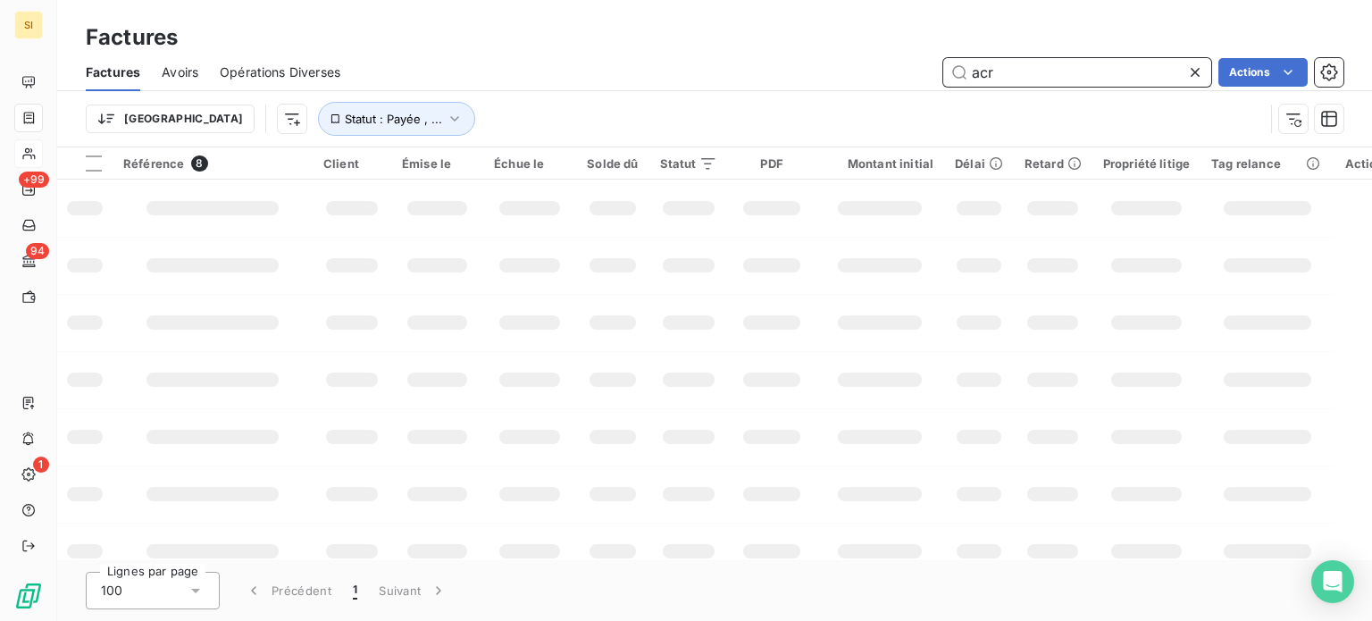
click at [1006, 76] on input "acr" at bounding box center [1077, 72] width 268 height 29
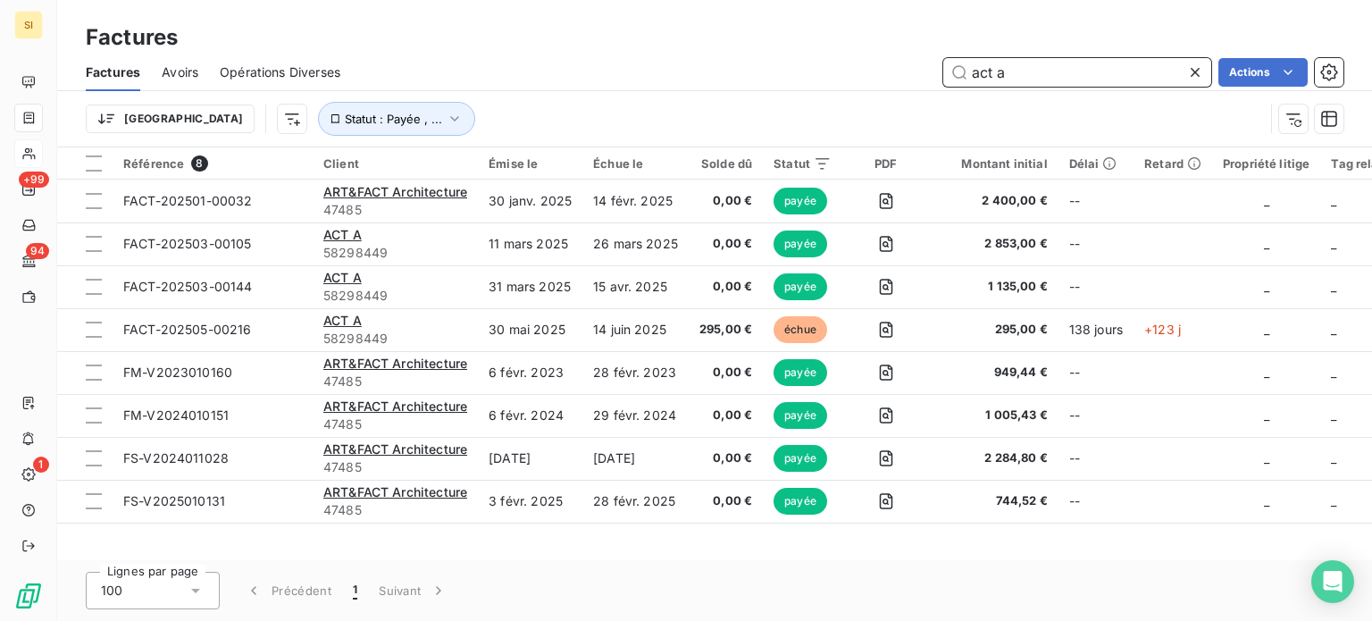
type input "act a"
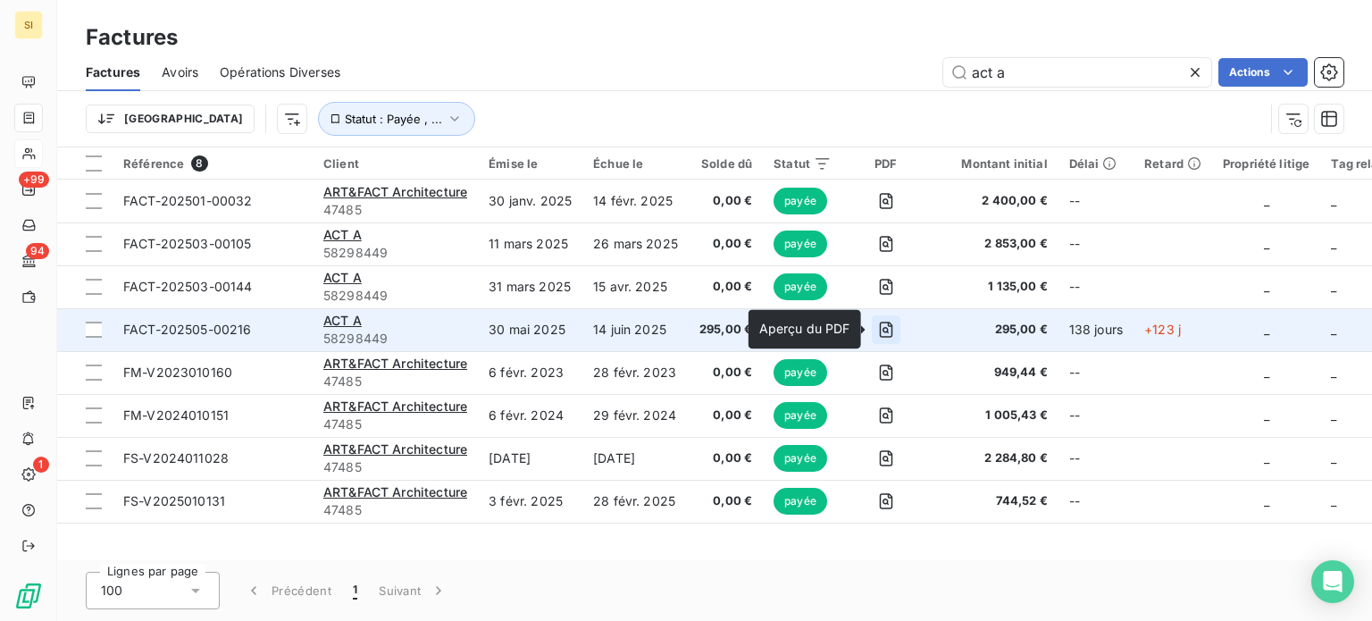
click at [880, 336] on icon "button" at bounding box center [886, 329] width 13 height 16
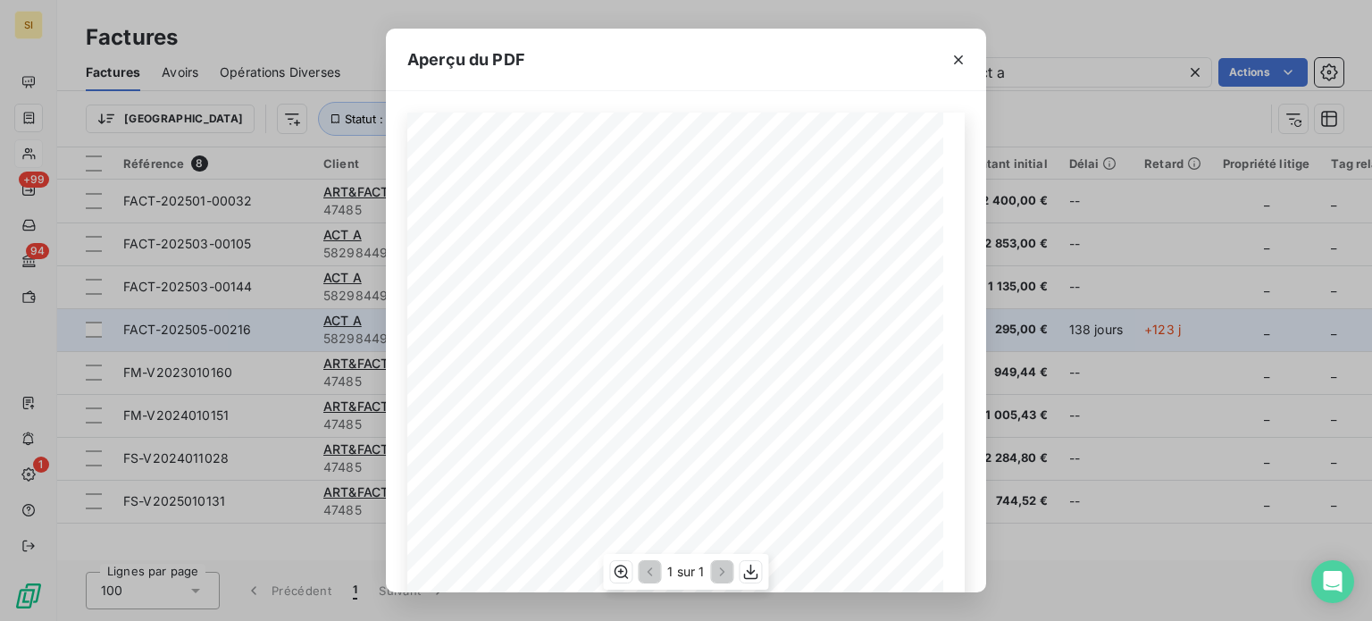
scroll to position [298, 0]
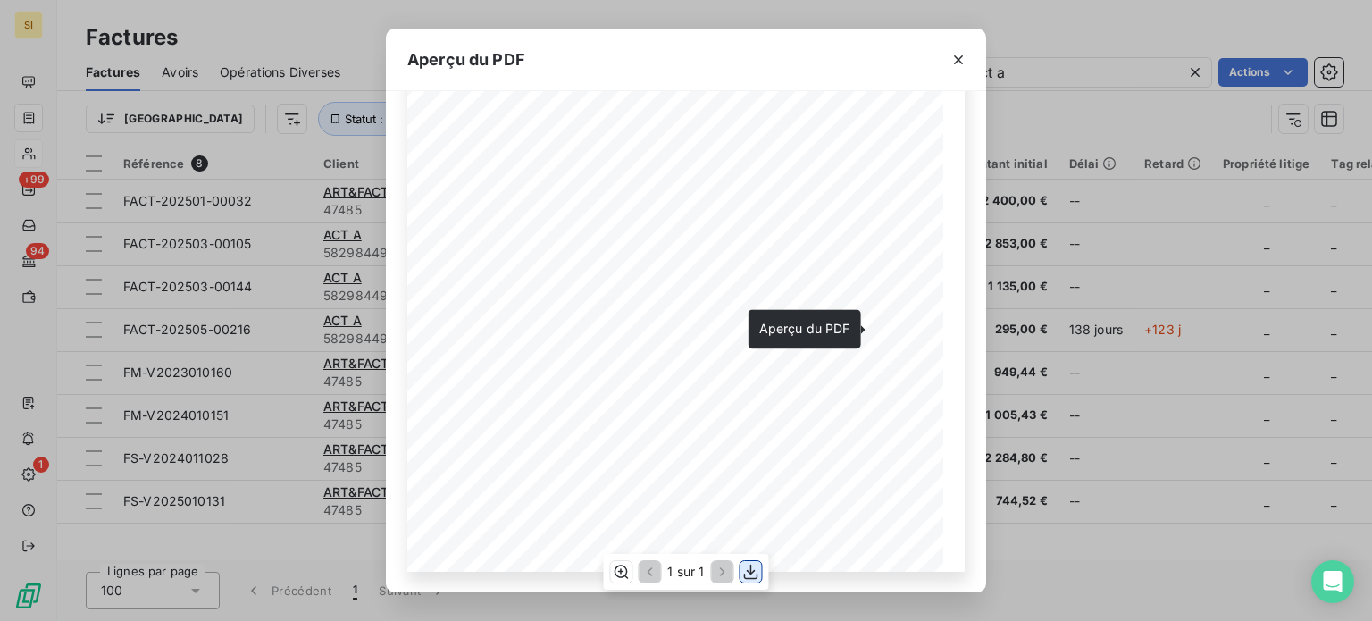
click at [754, 571] on icon "button" at bounding box center [751, 571] width 14 height 15
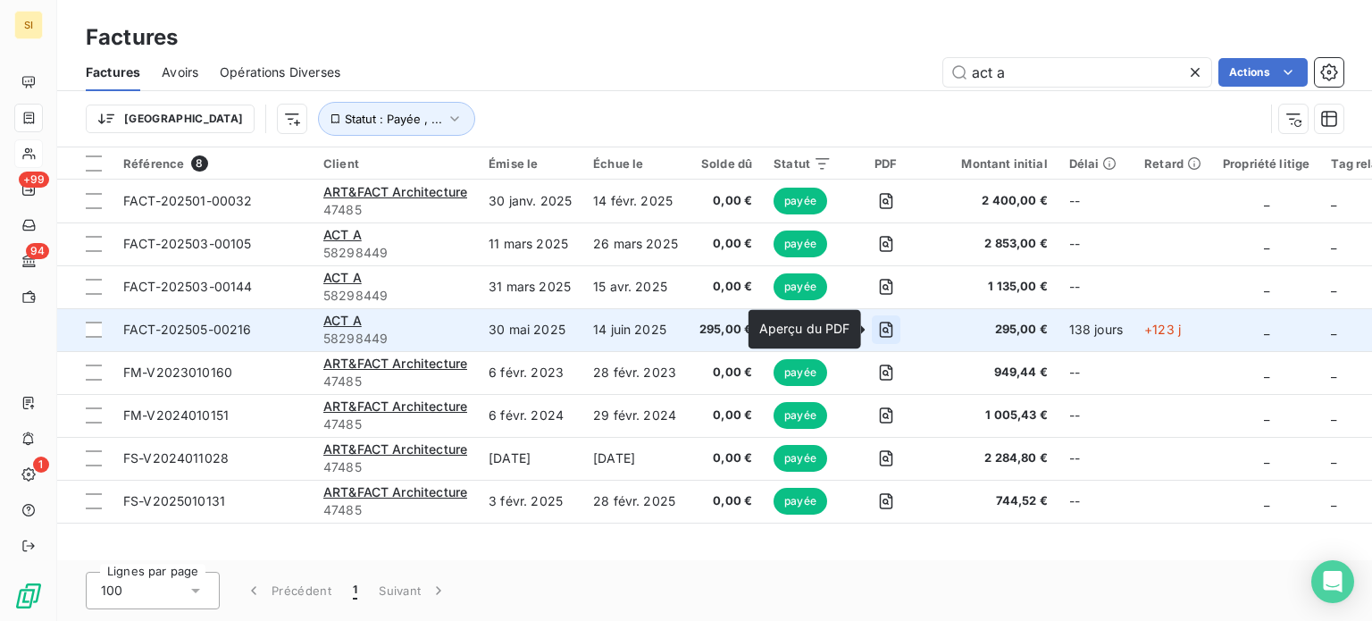
click at [882, 319] on button "button" at bounding box center [886, 329] width 29 height 29
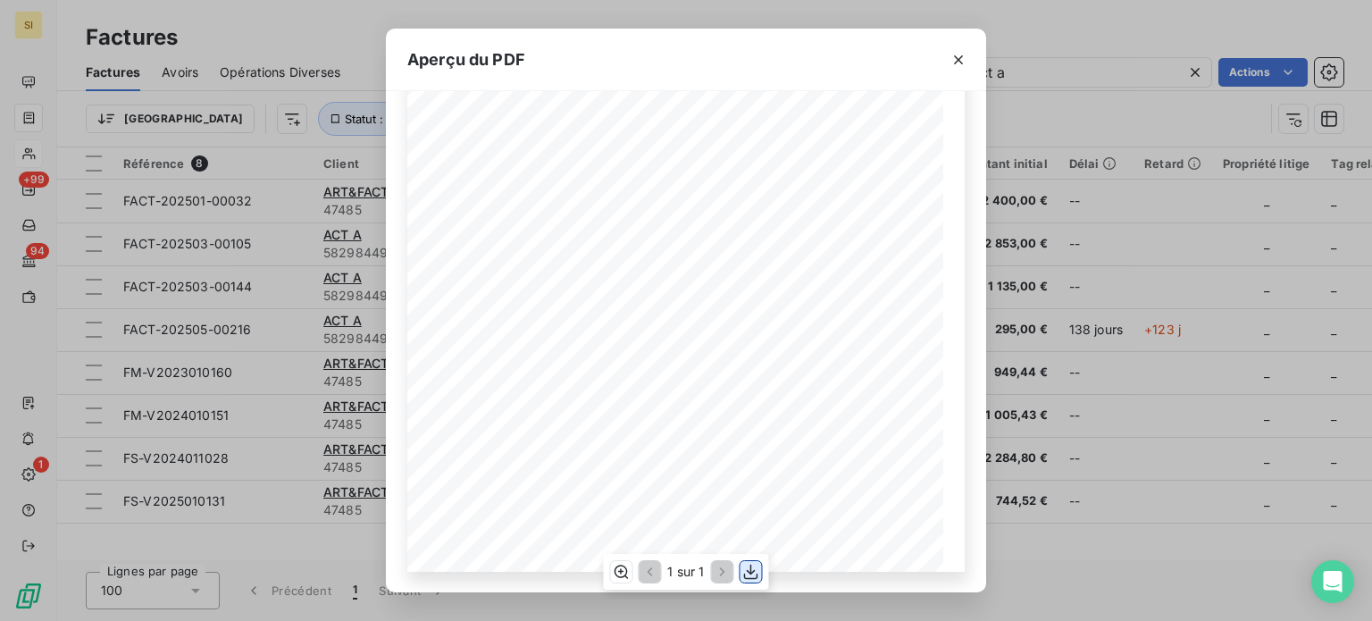
click at [747, 572] on icon "button" at bounding box center [751, 572] width 18 height 18
click at [1050, 56] on div "Aperçu du PDF Facture FACT-202505-00216 En date du : [DATE] TVA Intracommunauta…" at bounding box center [686, 310] width 1372 height 621
